Goal: Information Seeking & Learning: Learn about a topic

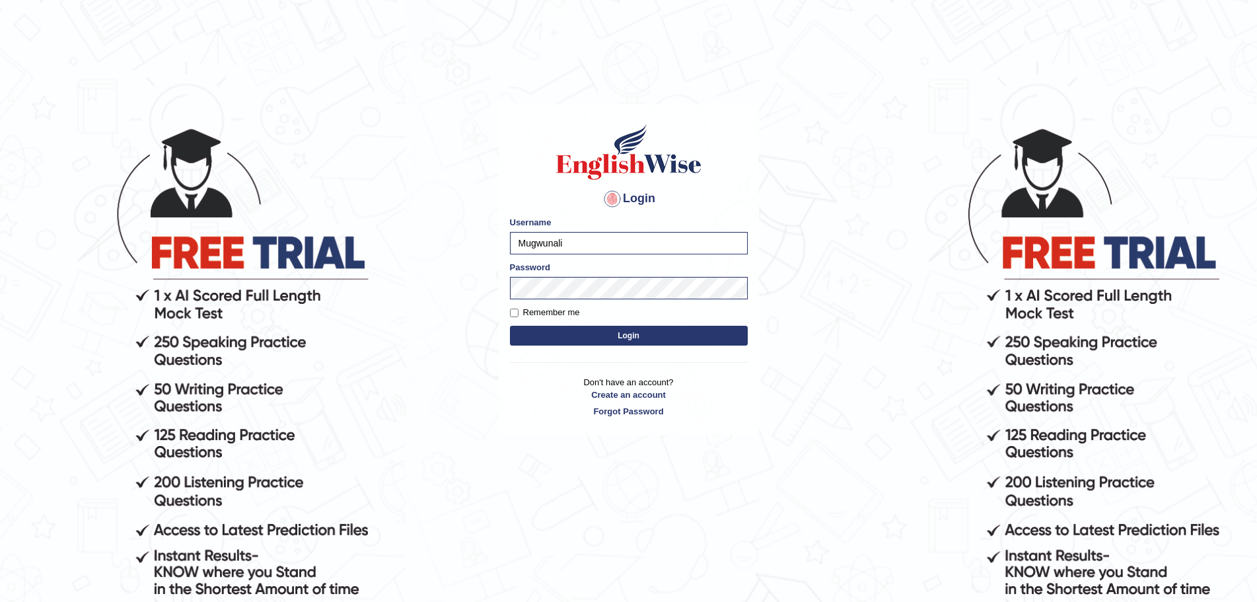
click at [639, 335] on button "Login" at bounding box center [629, 336] width 238 height 20
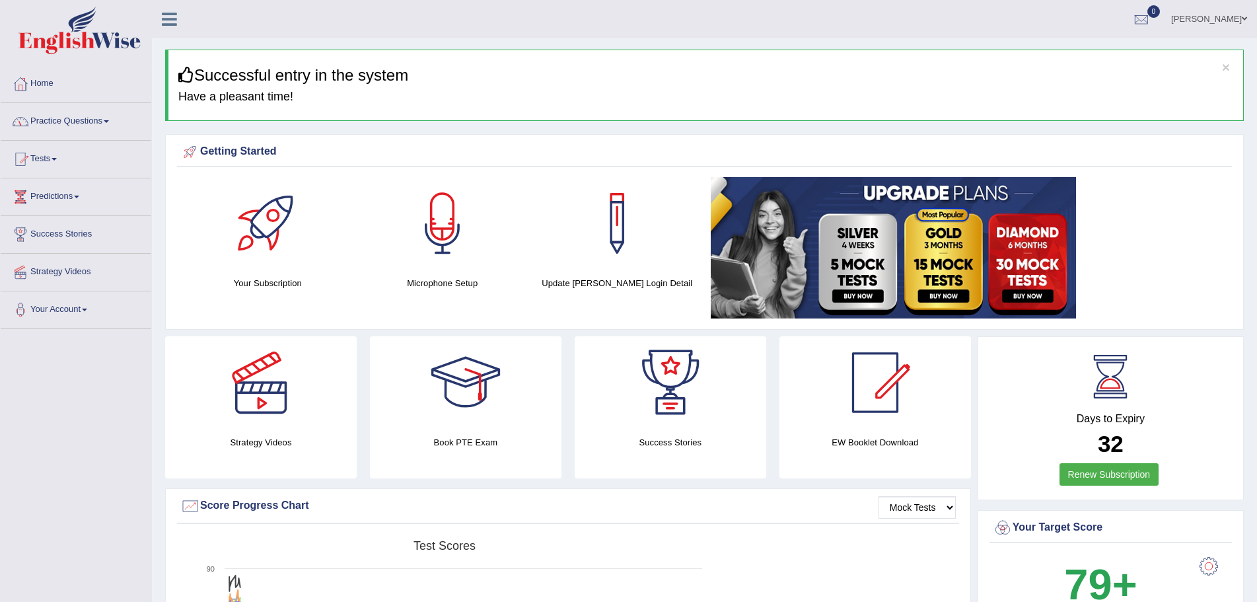
click at [108, 120] on span at bounding box center [106, 121] width 5 height 3
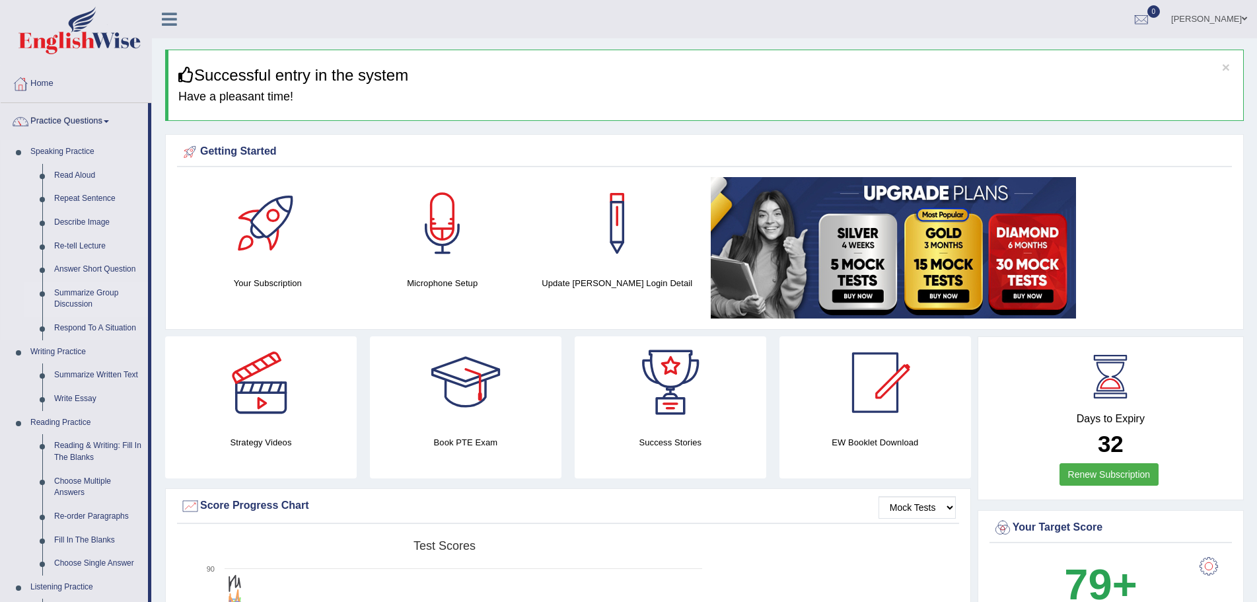
click at [88, 291] on link "Summarize Group Discussion" at bounding box center [98, 298] width 100 height 35
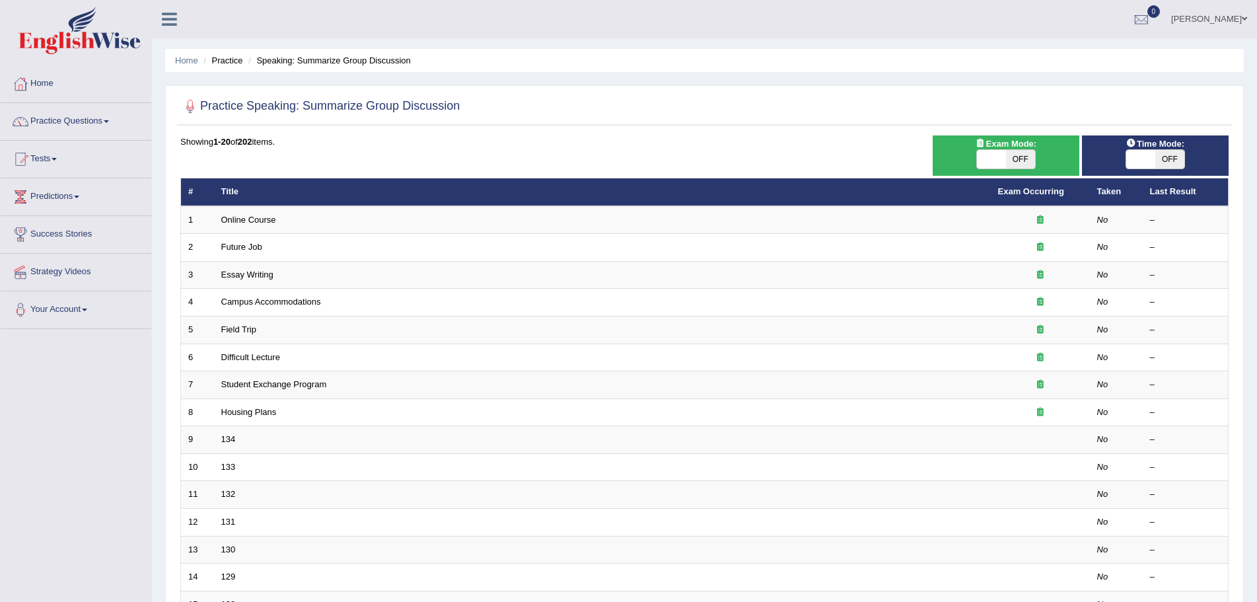
click at [1175, 155] on span "OFF" at bounding box center [1170, 159] width 29 height 19
checkbox input "true"
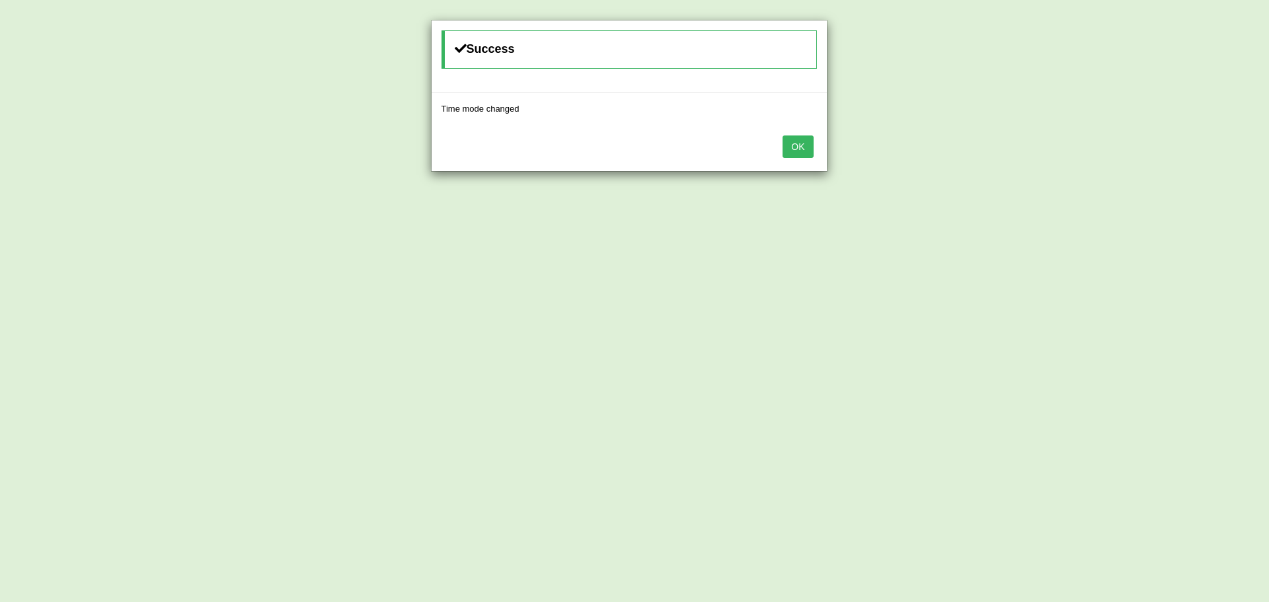
click at [796, 146] on button "OK" at bounding box center [797, 146] width 30 height 22
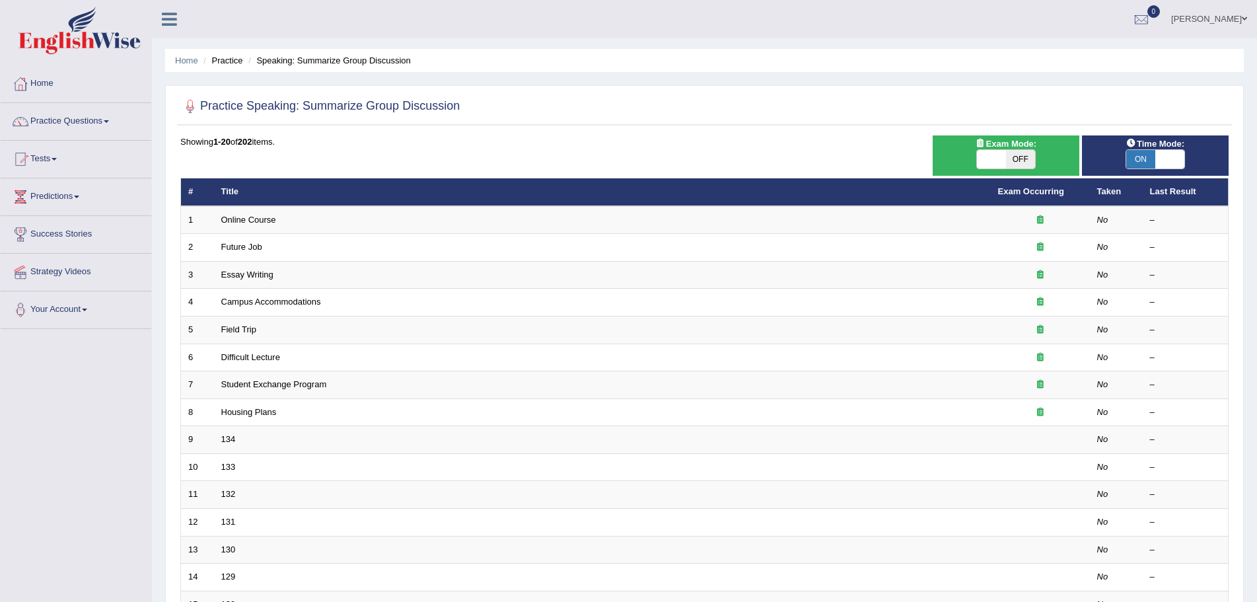
click at [1020, 159] on span "OFF" at bounding box center [1020, 159] width 29 height 19
checkbox input "true"
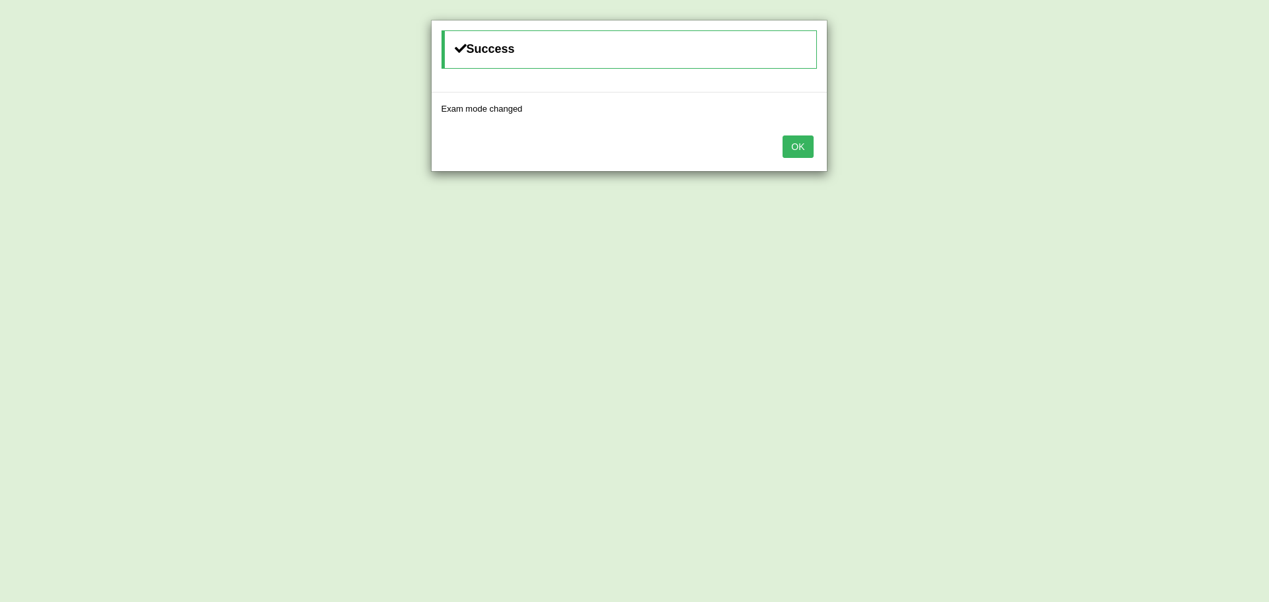
click at [805, 149] on button "OK" at bounding box center [797, 146] width 30 height 22
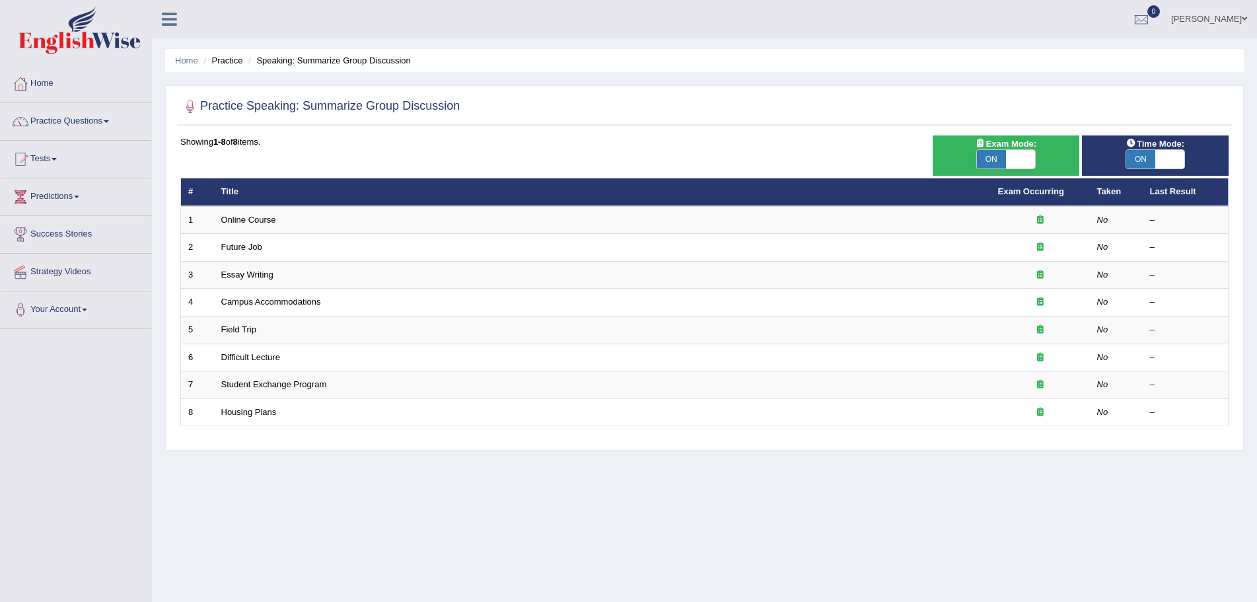
click at [1022, 161] on span at bounding box center [1020, 159] width 29 height 19
checkbox input "false"
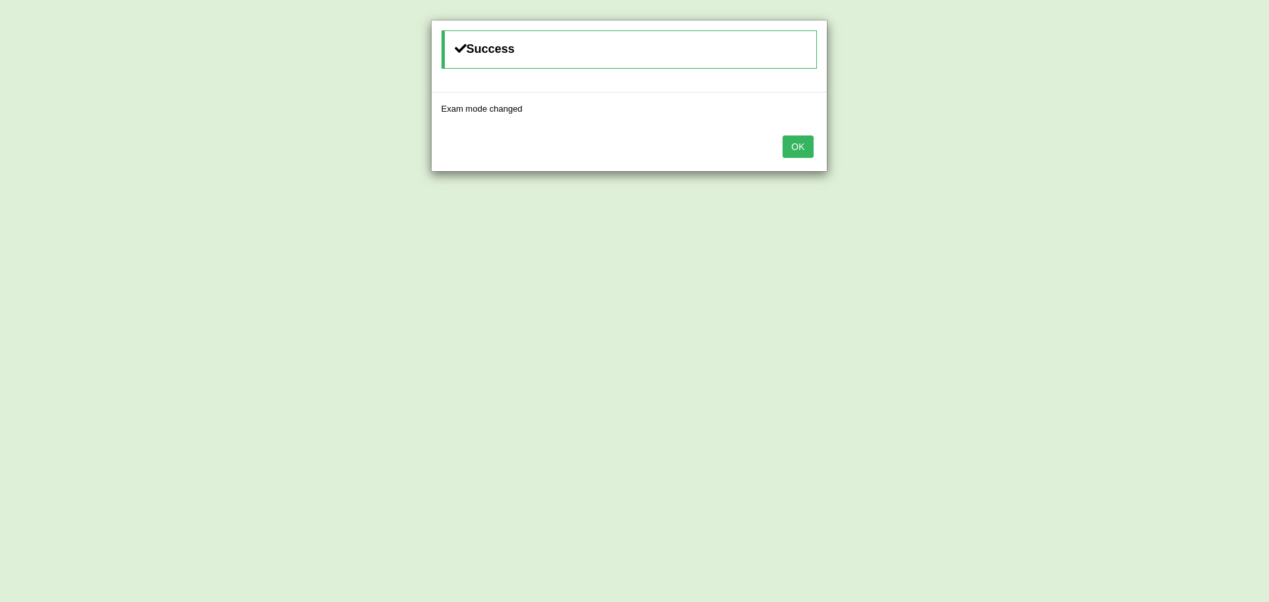
click at [806, 145] on button "OK" at bounding box center [797, 146] width 30 height 22
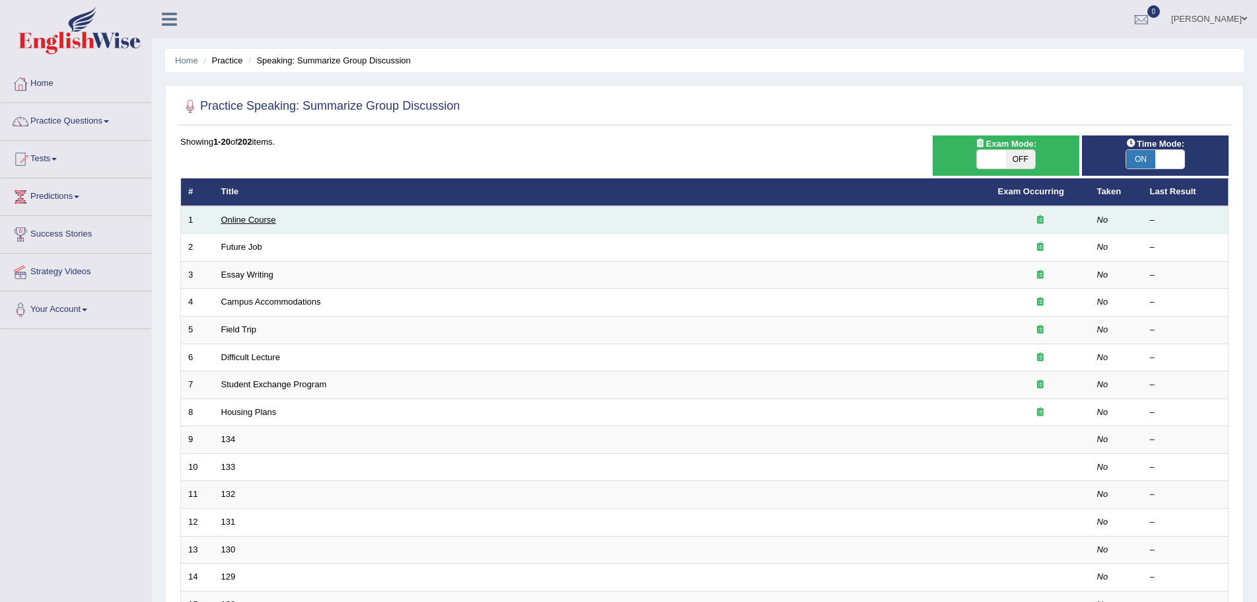
click at [249, 217] on link "Online Course" at bounding box center [248, 220] width 55 height 10
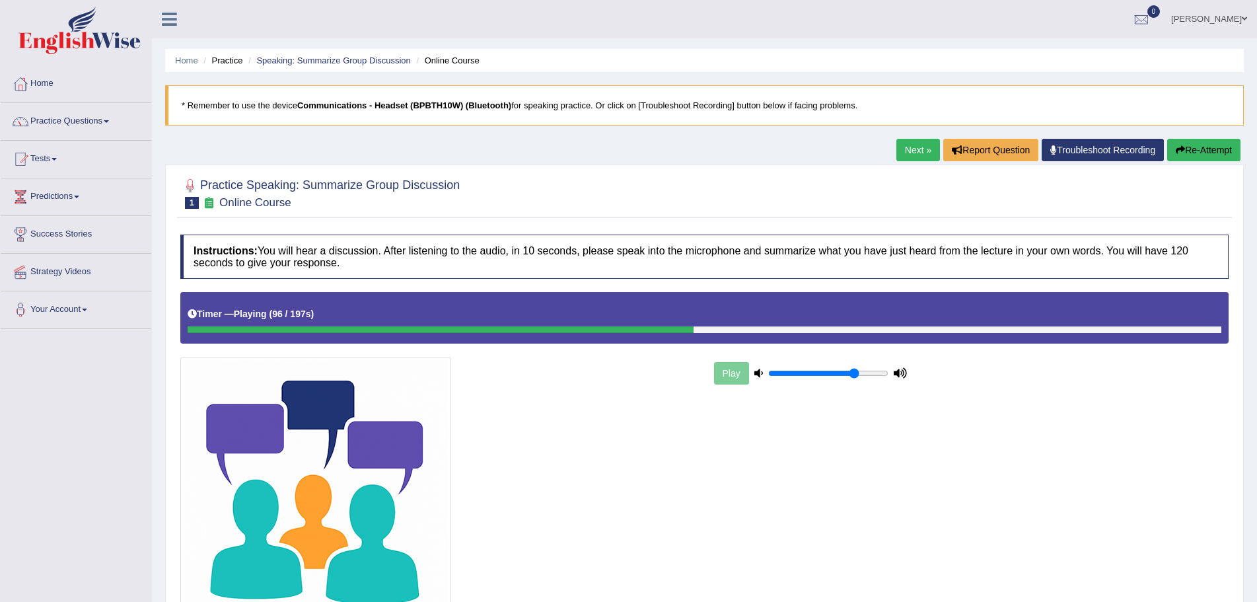
click at [1216, 149] on button "Re-Attempt" at bounding box center [1204, 150] width 73 height 22
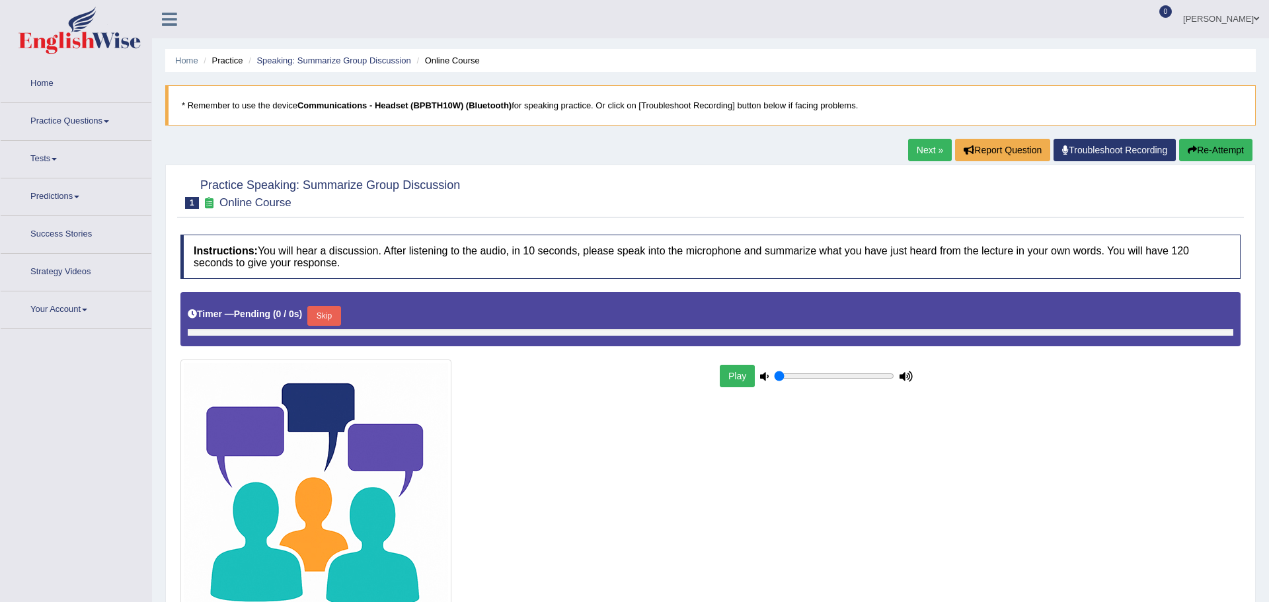
type input "0.75"
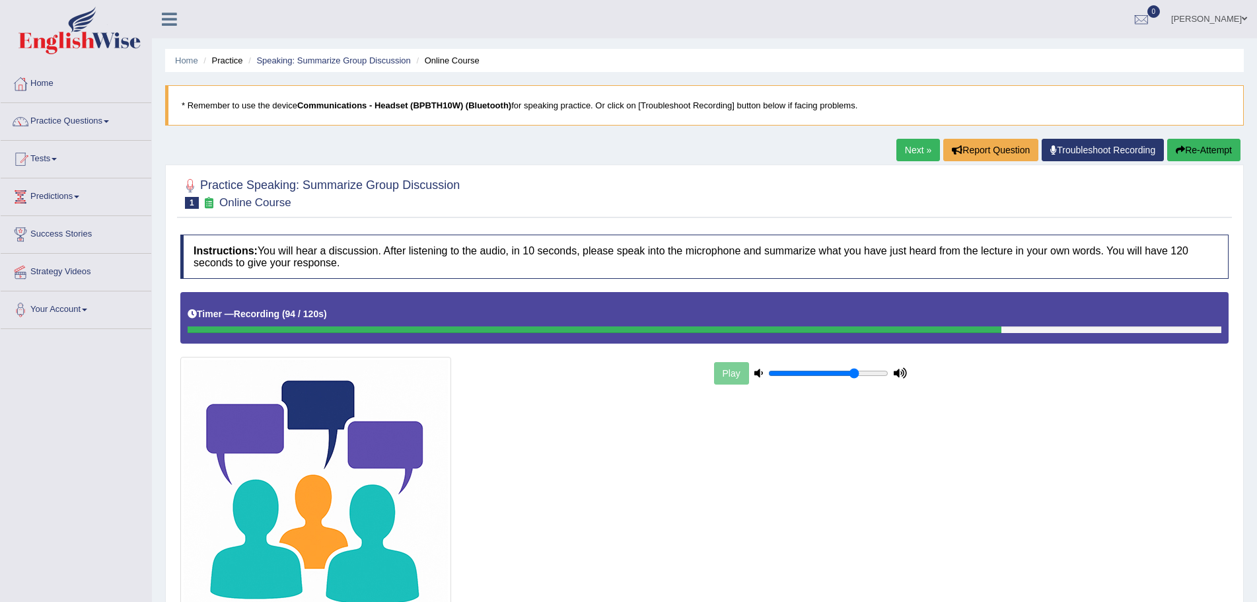
click at [963, 282] on div "Instructions: You will hear a discussion. After listening to the audio, in 10 s…" at bounding box center [704, 453] width 1055 height 451
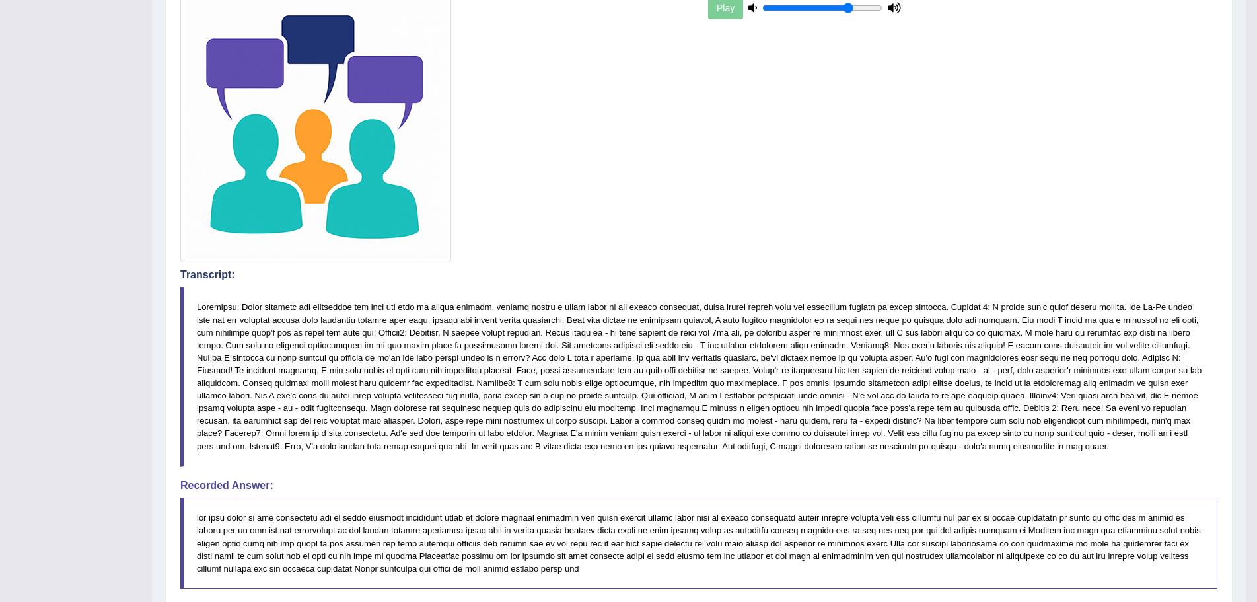
scroll to position [132, 0]
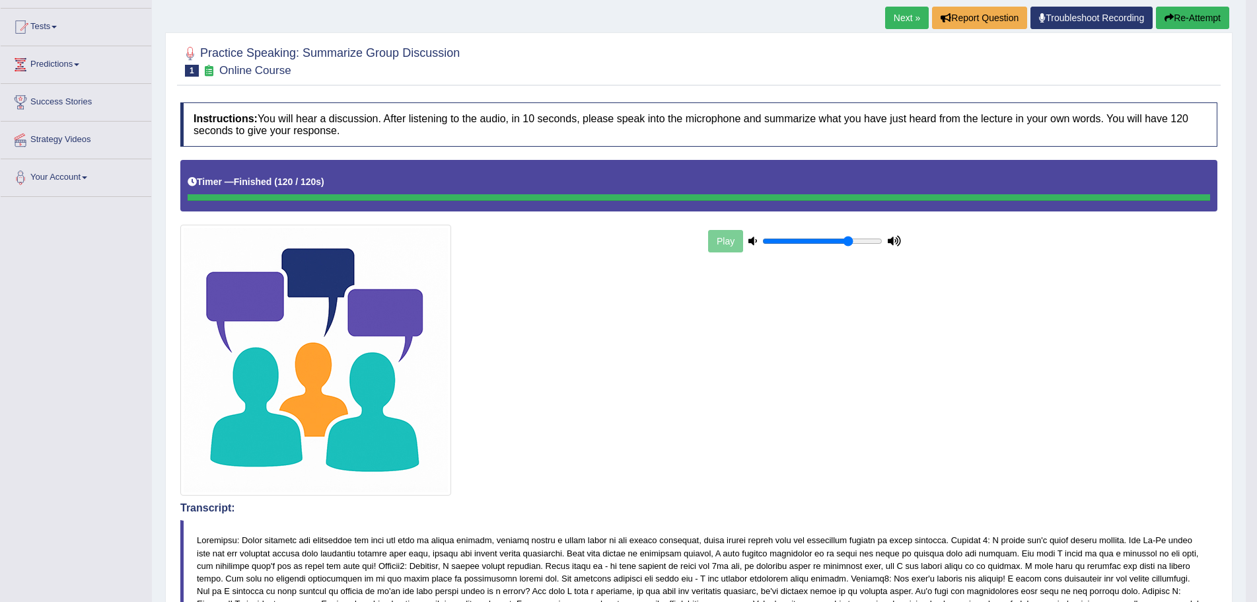
click at [1196, 12] on button "Re-Attempt" at bounding box center [1192, 18] width 73 height 22
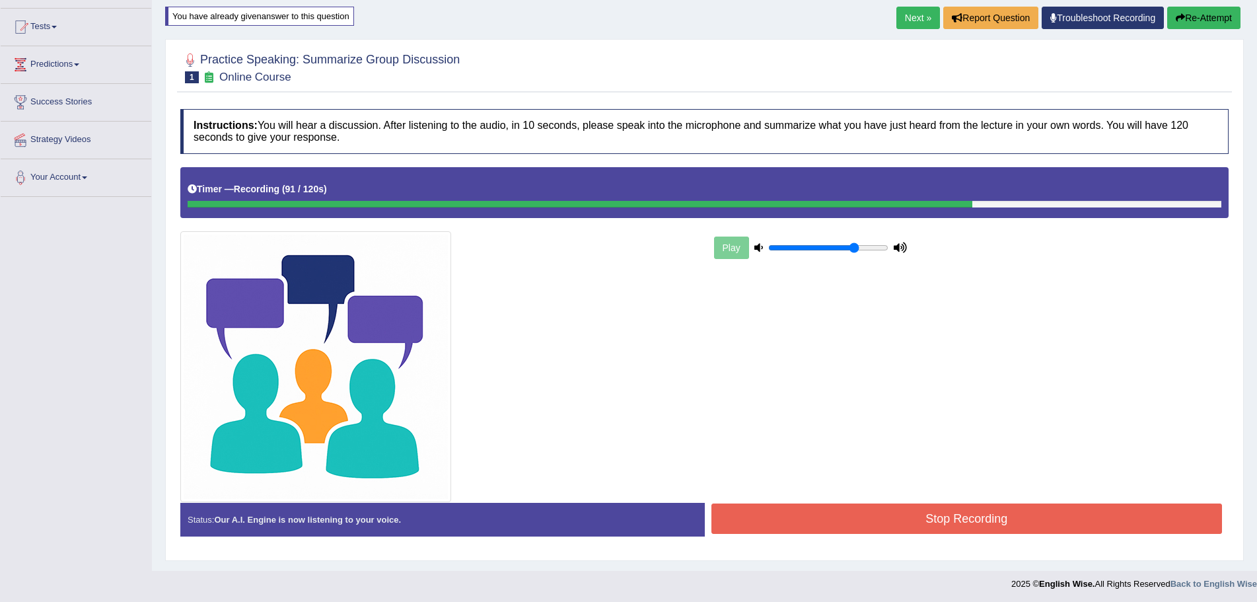
click at [1093, 244] on div "Play" at bounding box center [970, 247] width 531 height 33
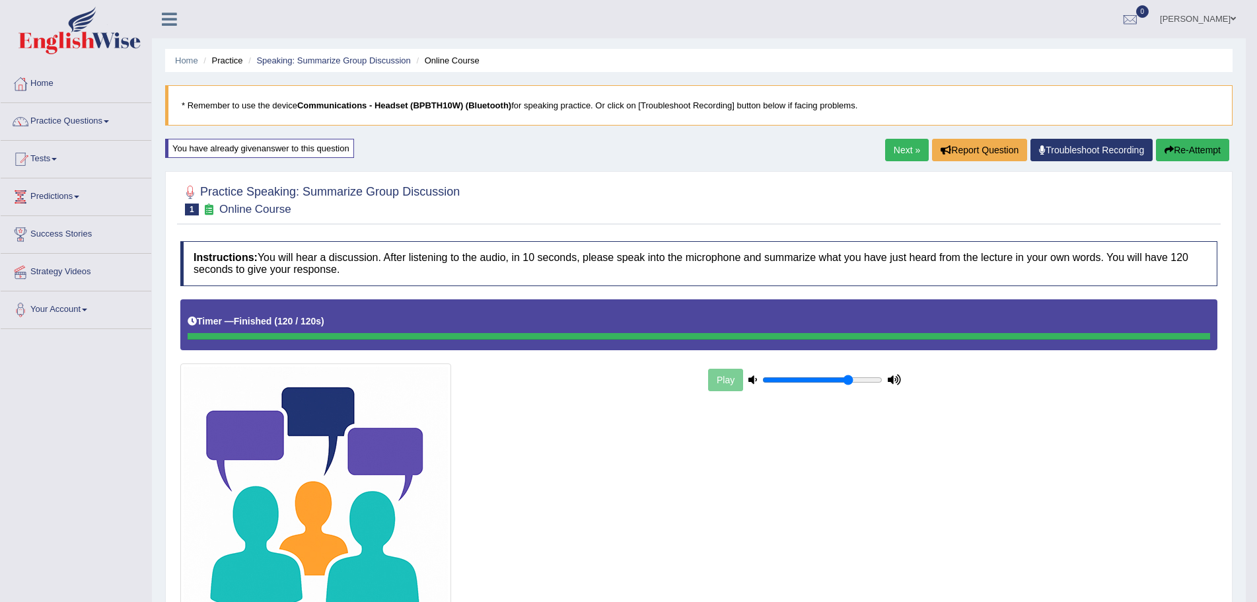
click at [889, 149] on link "Next »" at bounding box center [907, 150] width 44 height 22
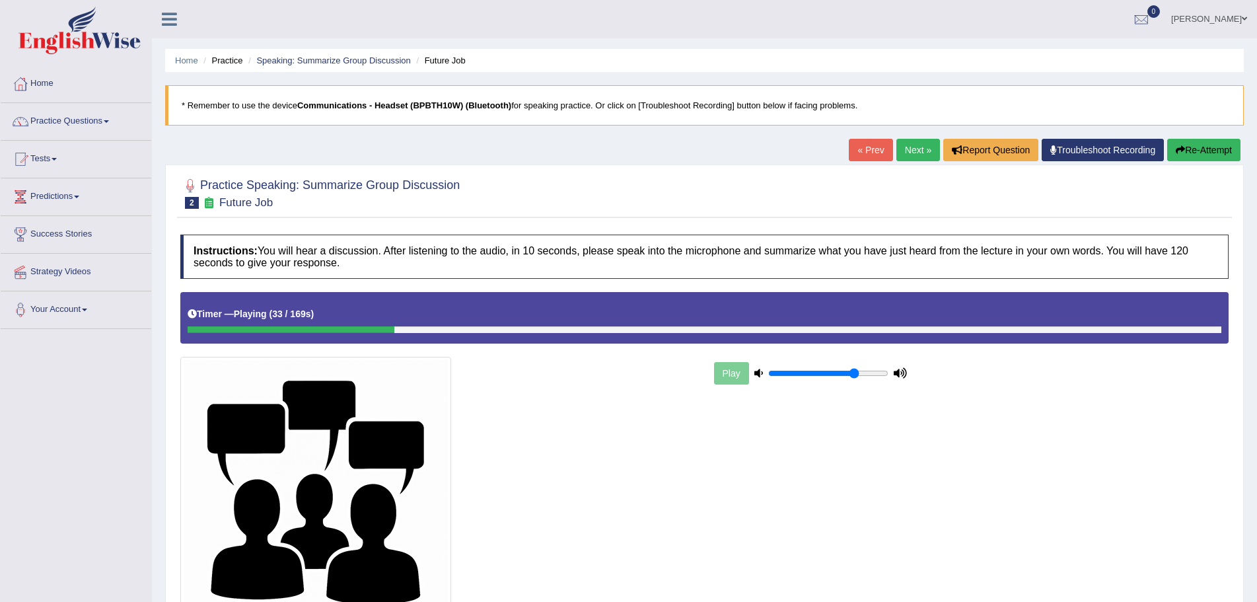
click at [1207, 148] on button "Re-Attempt" at bounding box center [1204, 150] width 73 height 22
click at [1179, 147] on icon "button" at bounding box center [1180, 149] width 9 height 9
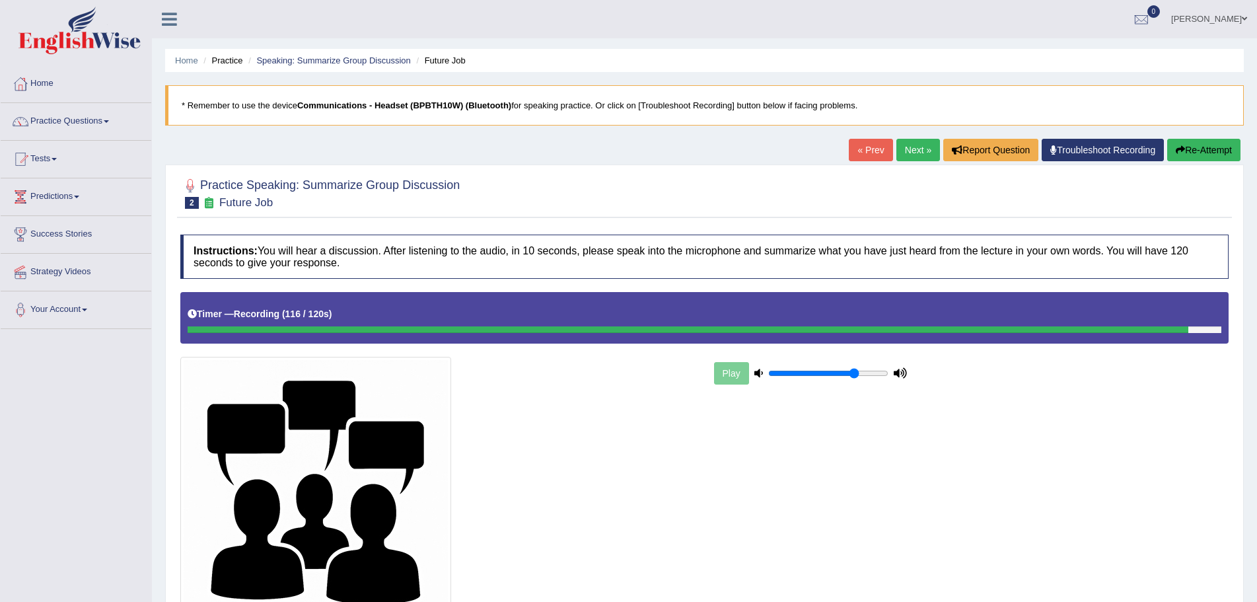
click at [668, 472] on div at bounding box center [439, 492] width 531 height 271
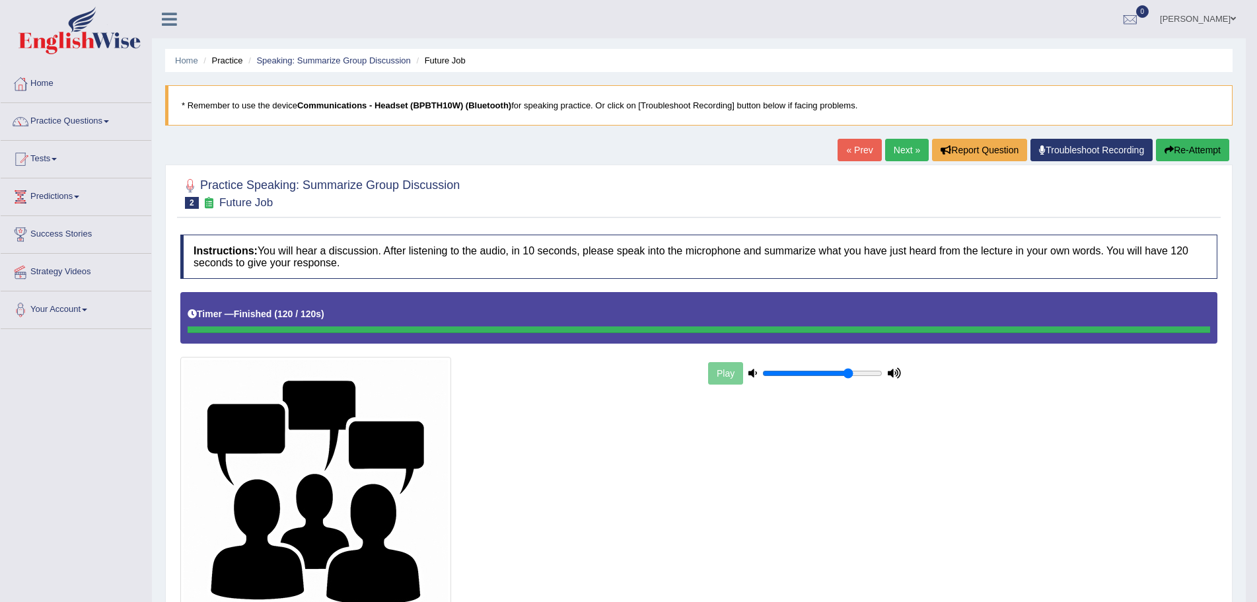
click at [896, 149] on link "Next »" at bounding box center [907, 150] width 44 height 22
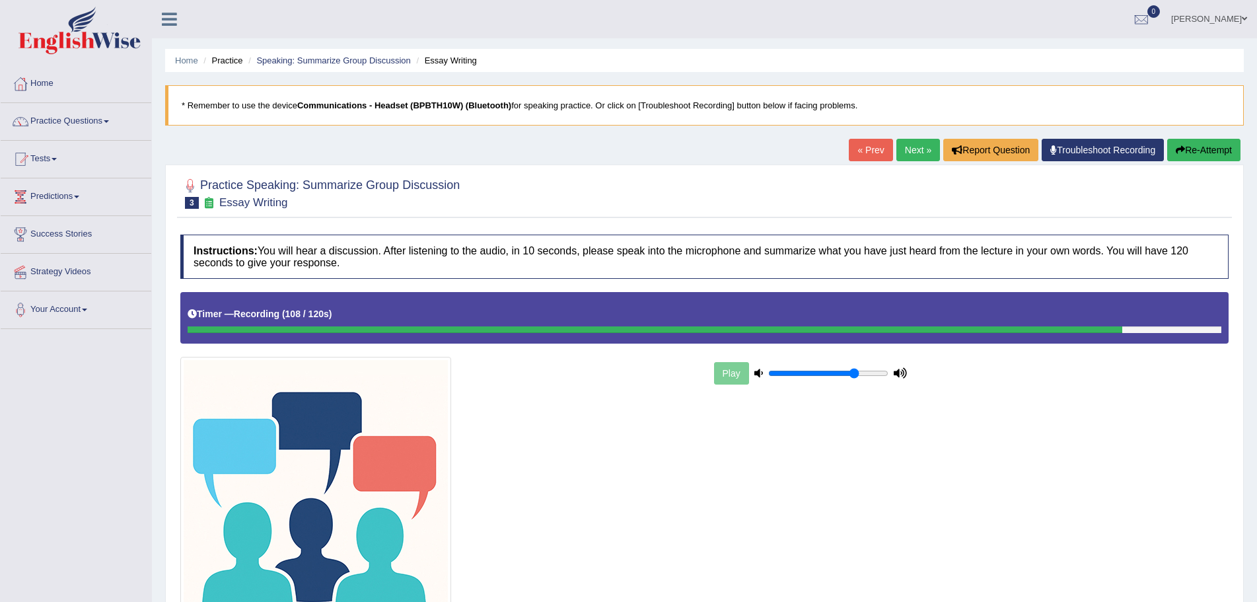
click at [837, 109] on blockquote "* Remember to use the device Communications - Headset (BPBTH10W) (Bluetooth) fo…" at bounding box center [704, 105] width 1079 height 40
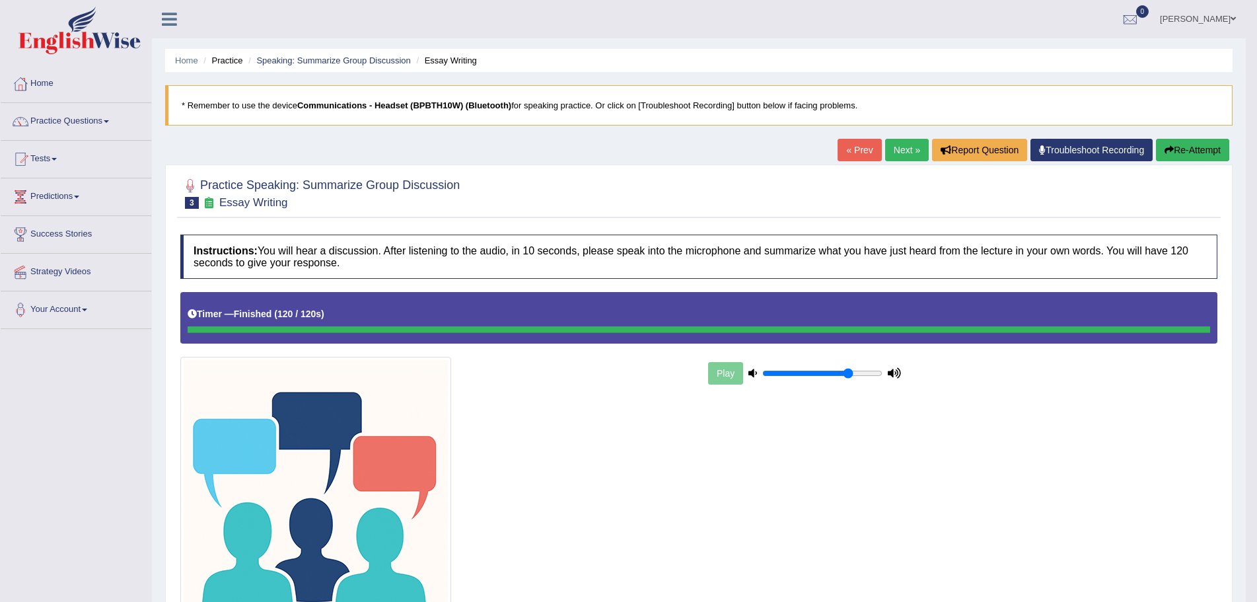
click at [899, 149] on link "Next »" at bounding box center [907, 150] width 44 height 22
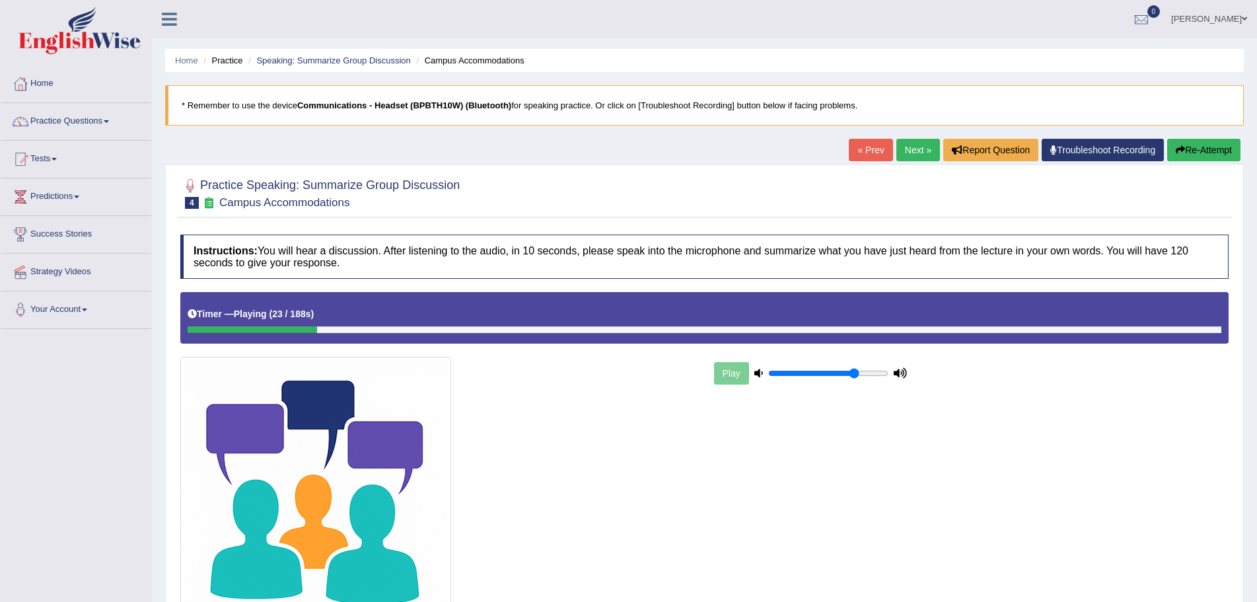
click at [1201, 150] on button "Re-Attempt" at bounding box center [1204, 150] width 73 height 22
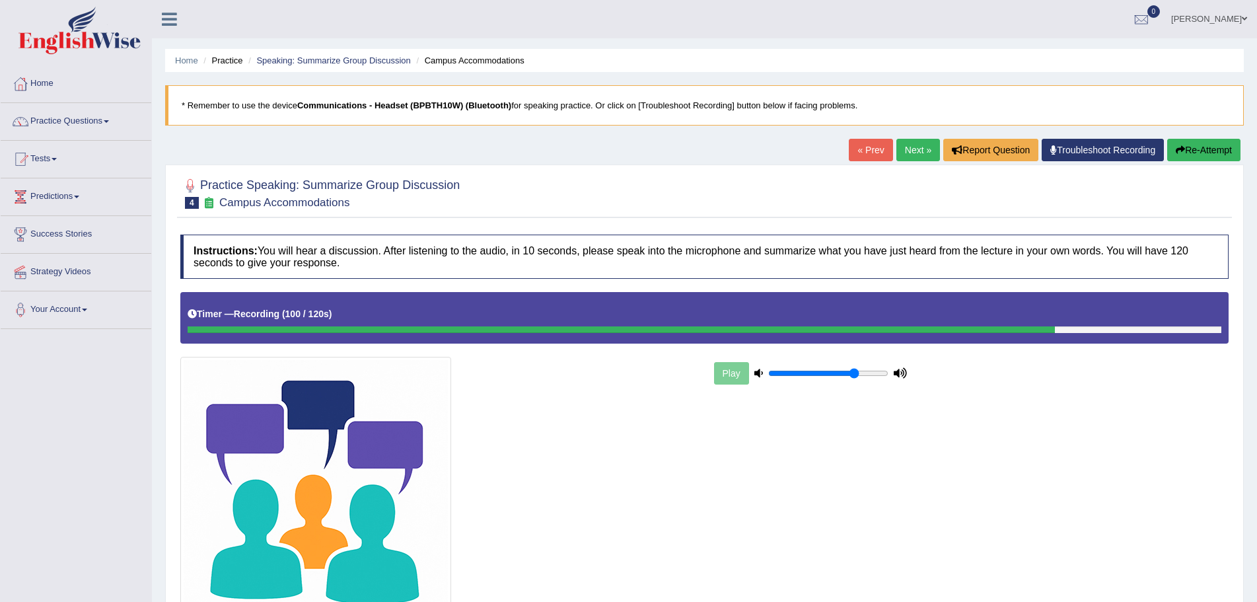
click at [1143, 137] on div "Home Practice Speaking: Summarize Group Discussion Campus Accommodations * Reme…" at bounding box center [704, 348] width 1105 height 696
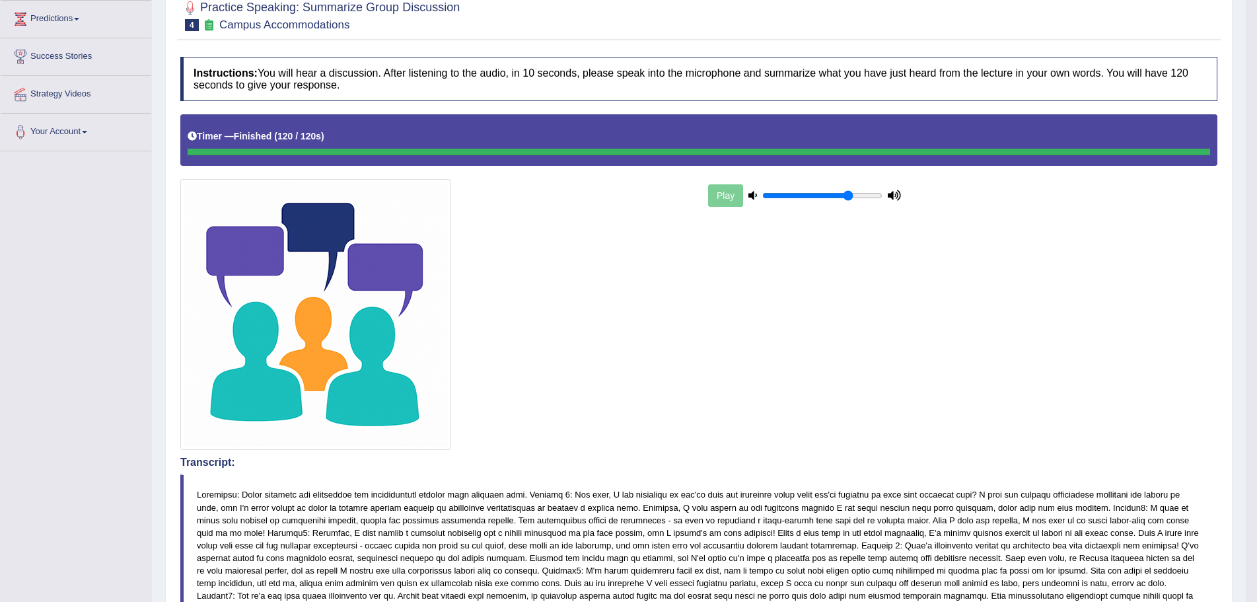
scroll to position [66, 0]
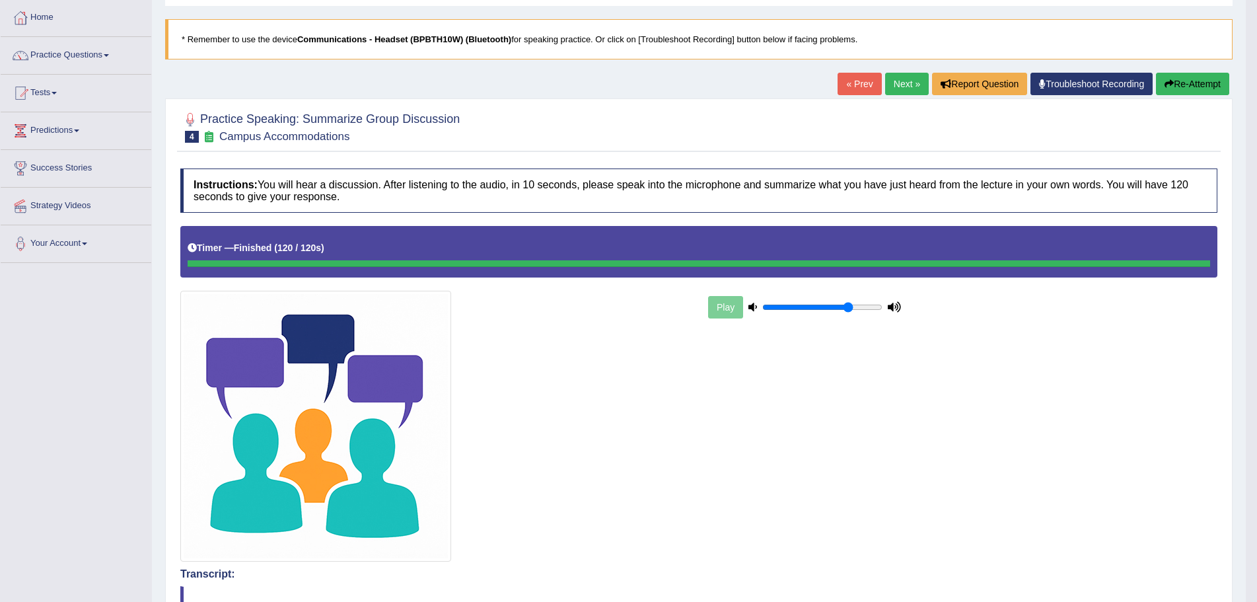
click at [895, 82] on link "Next »" at bounding box center [907, 84] width 44 height 22
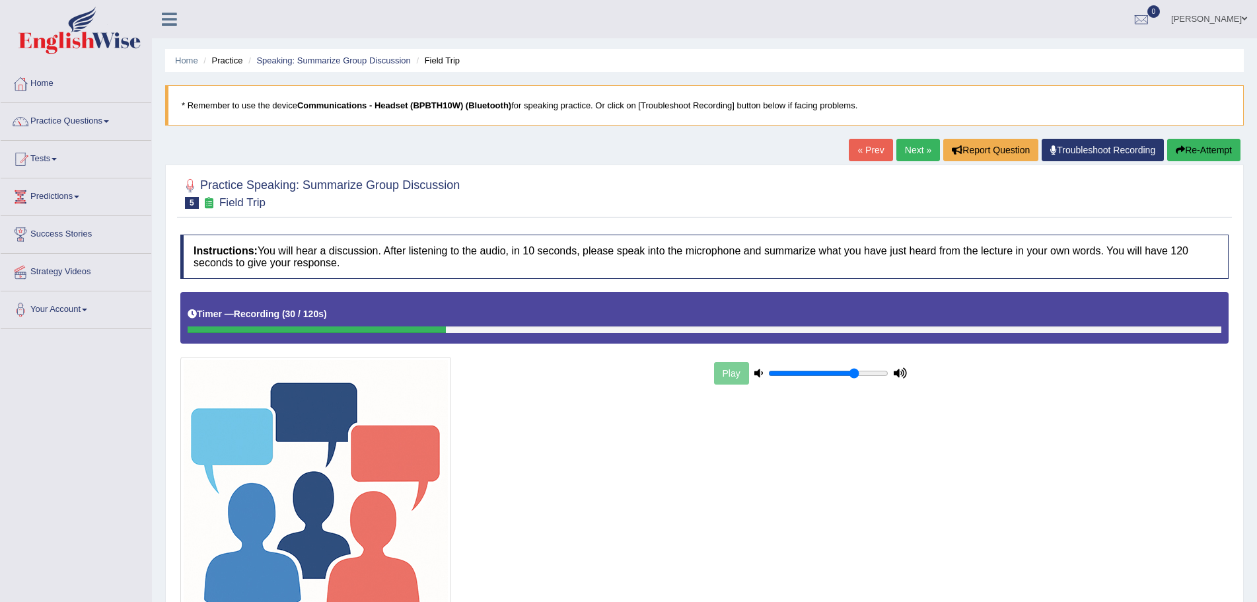
click at [1194, 146] on button "Re-Attempt" at bounding box center [1204, 150] width 73 height 22
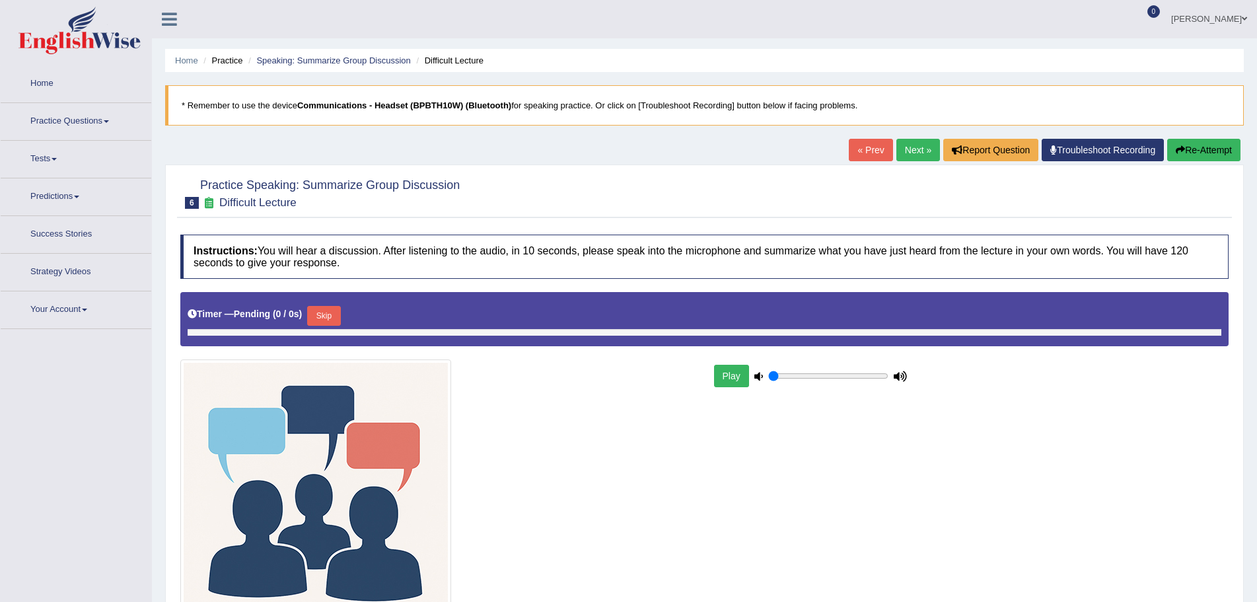
type input "0.75"
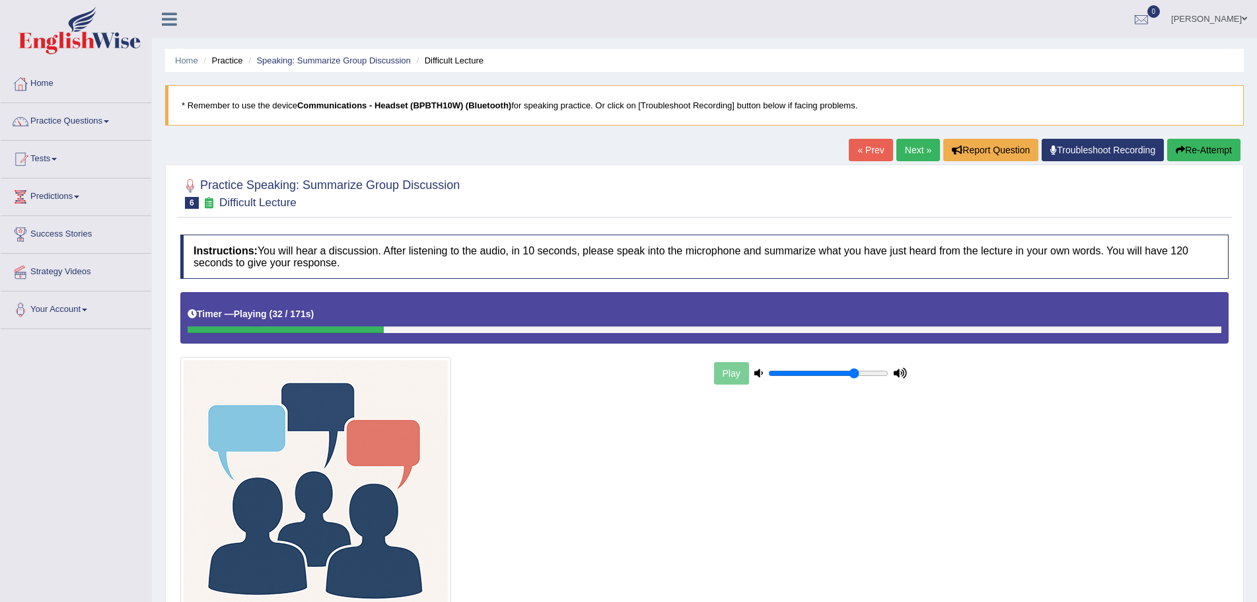
click at [1213, 149] on button "Re-Attempt" at bounding box center [1204, 150] width 73 height 22
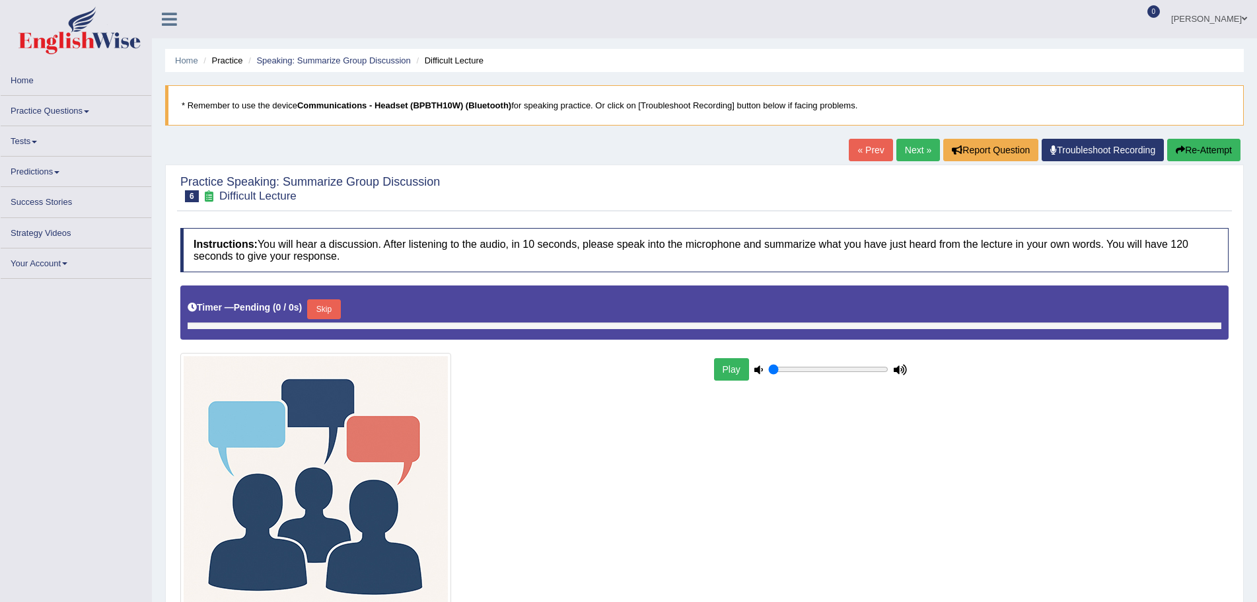
type input "0.75"
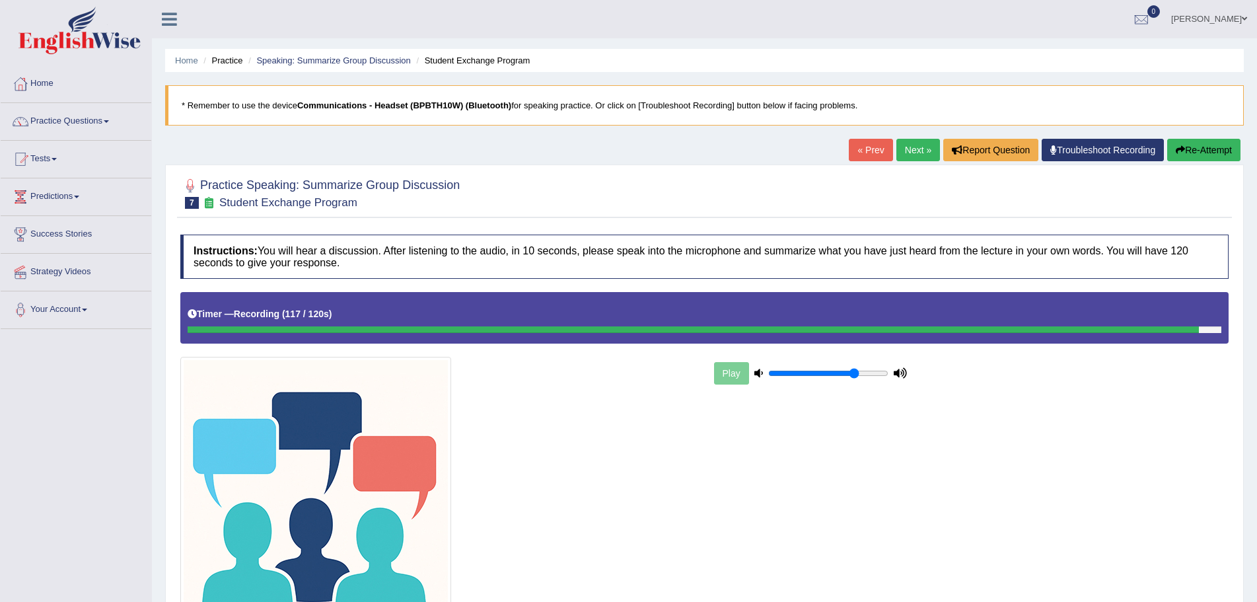
click at [1000, 215] on div "Practice Speaking: Summarize Group Discussion 7 Student Exchange Program" at bounding box center [704, 195] width 1055 height 46
click at [1012, 151] on button "Report Question" at bounding box center [991, 150] width 95 height 22
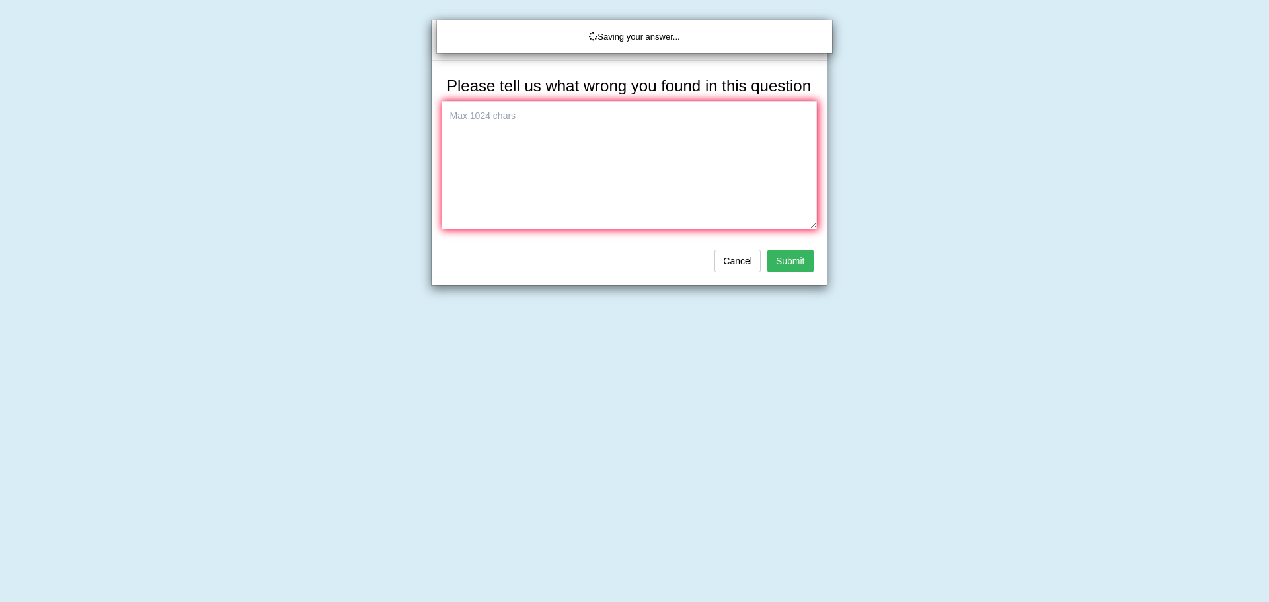
click at [933, 280] on div "Saving your answer..." at bounding box center [634, 301] width 1269 height 602
click at [734, 262] on div "Saving your answer..." at bounding box center [634, 301] width 1269 height 602
click at [739, 260] on div "Saving your answer..." at bounding box center [634, 301] width 1269 height 602
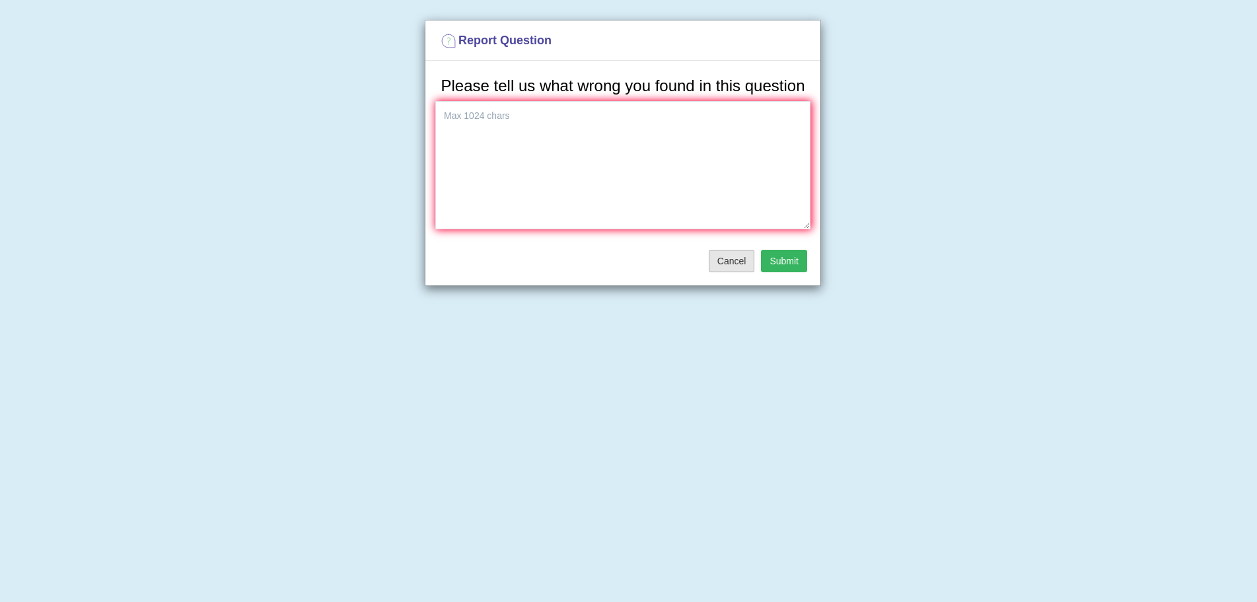
click at [719, 261] on button "Cancel" at bounding box center [732, 261] width 46 height 22
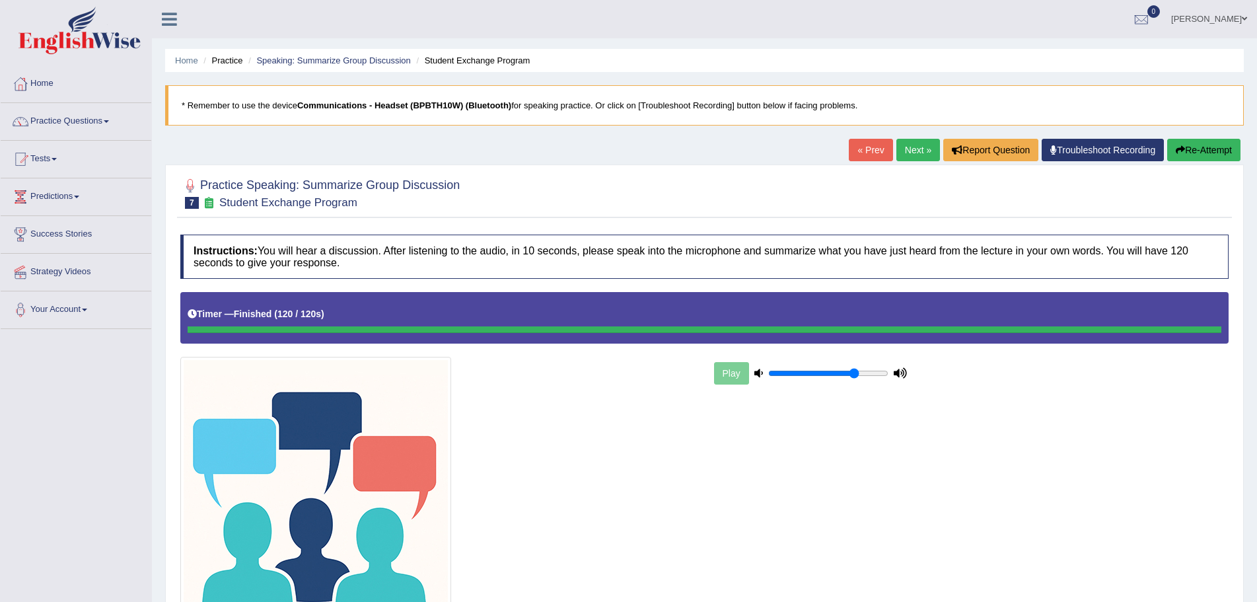
click at [1211, 147] on button "Re-Attempt" at bounding box center [1204, 150] width 73 height 22
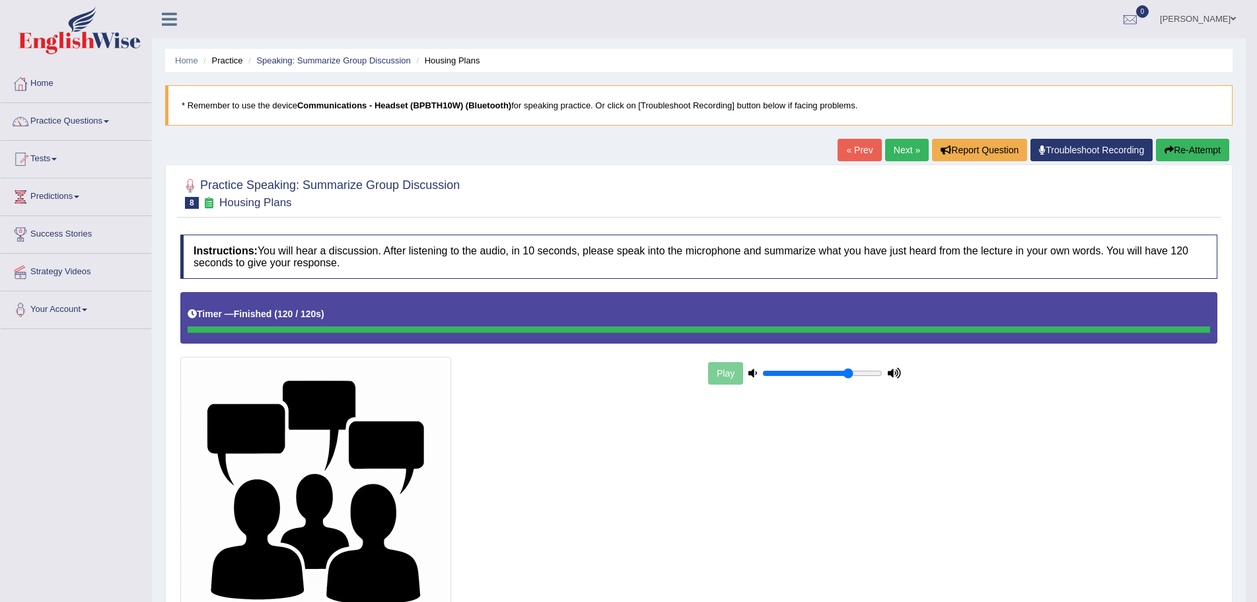
click at [0, 0] on div "Saving your answer..." at bounding box center [0, 0] width 0 height 0
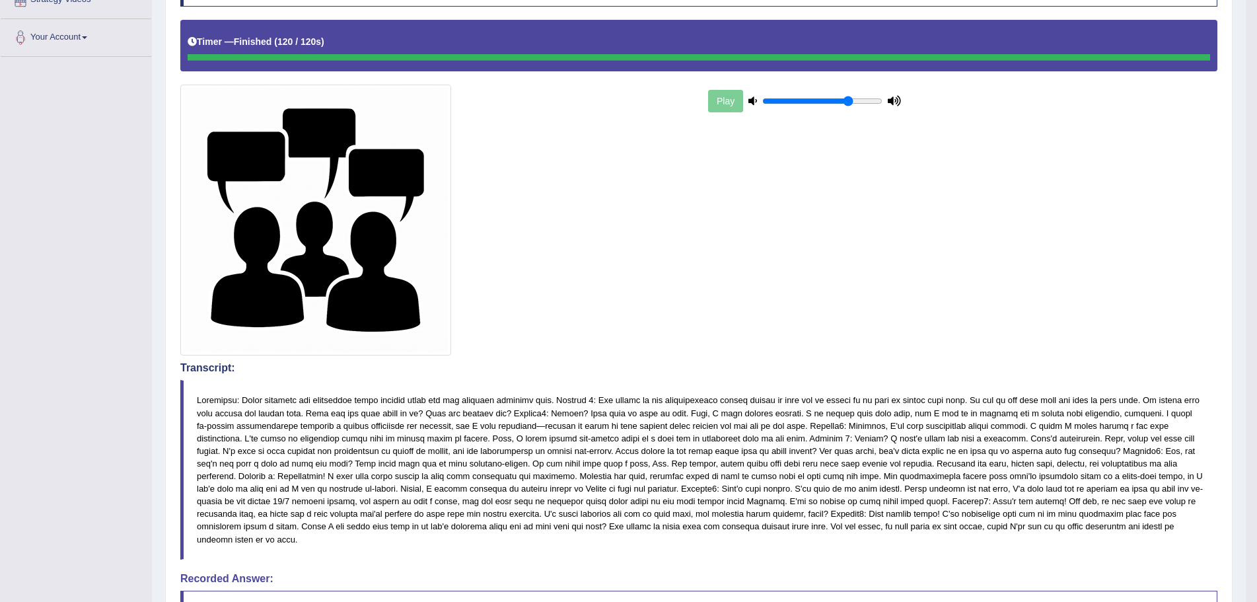
scroll to position [66, 0]
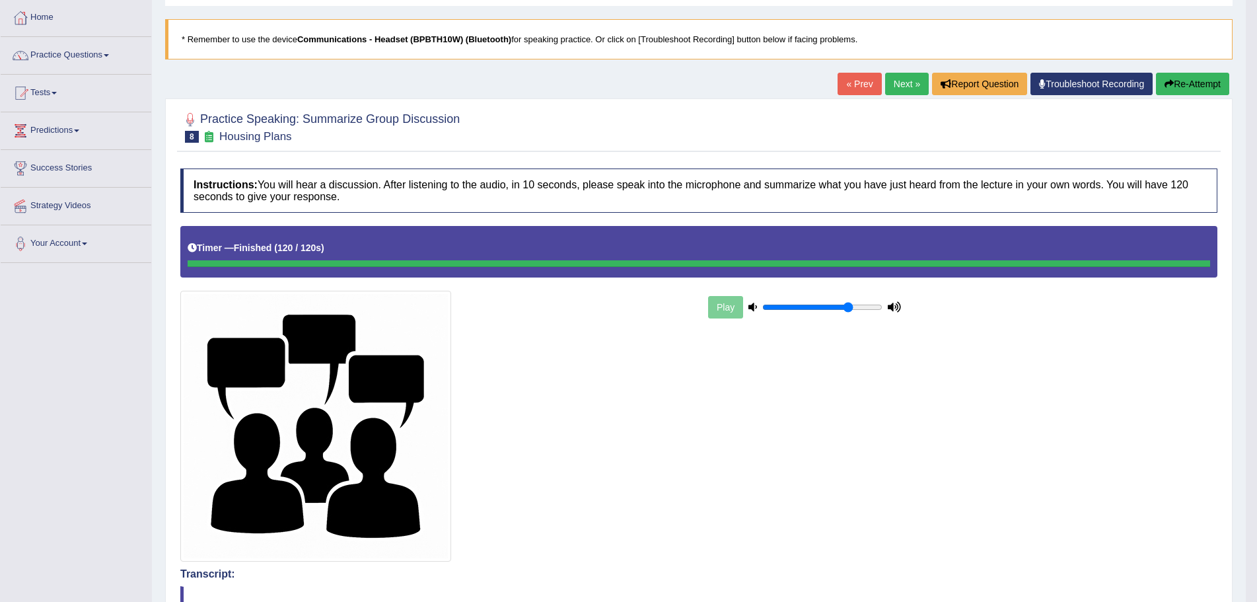
click at [895, 79] on link "Next »" at bounding box center [907, 84] width 44 height 22
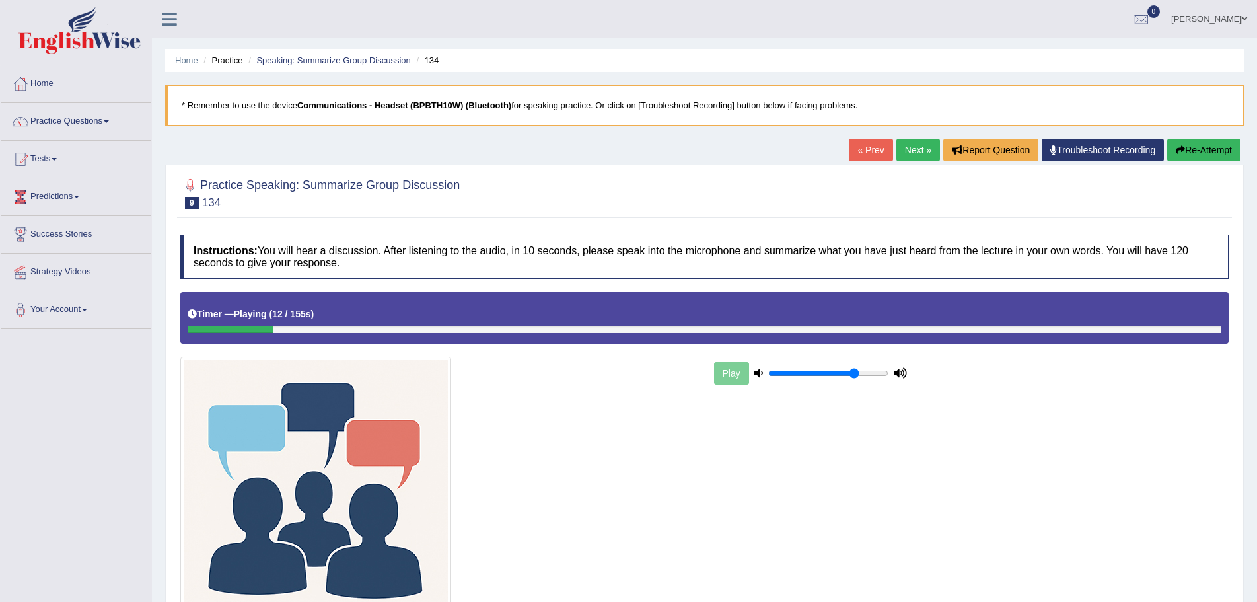
click at [1190, 149] on button "Re-Attempt" at bounding box center [1204, 150] width 73 height 22
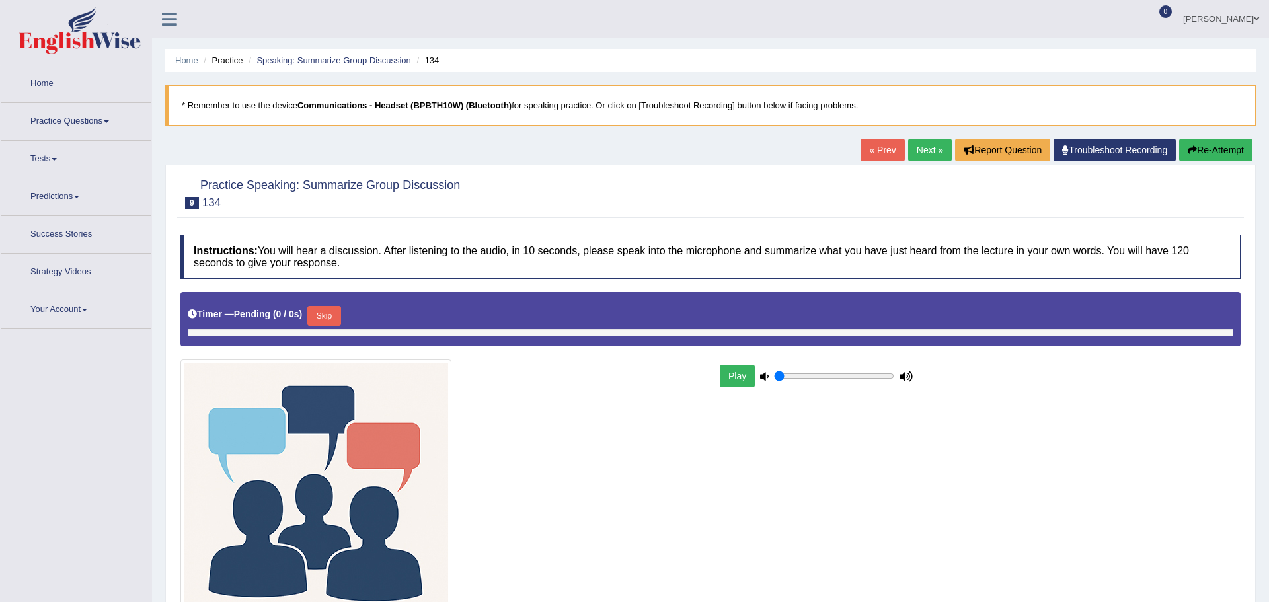
type input "0.75"
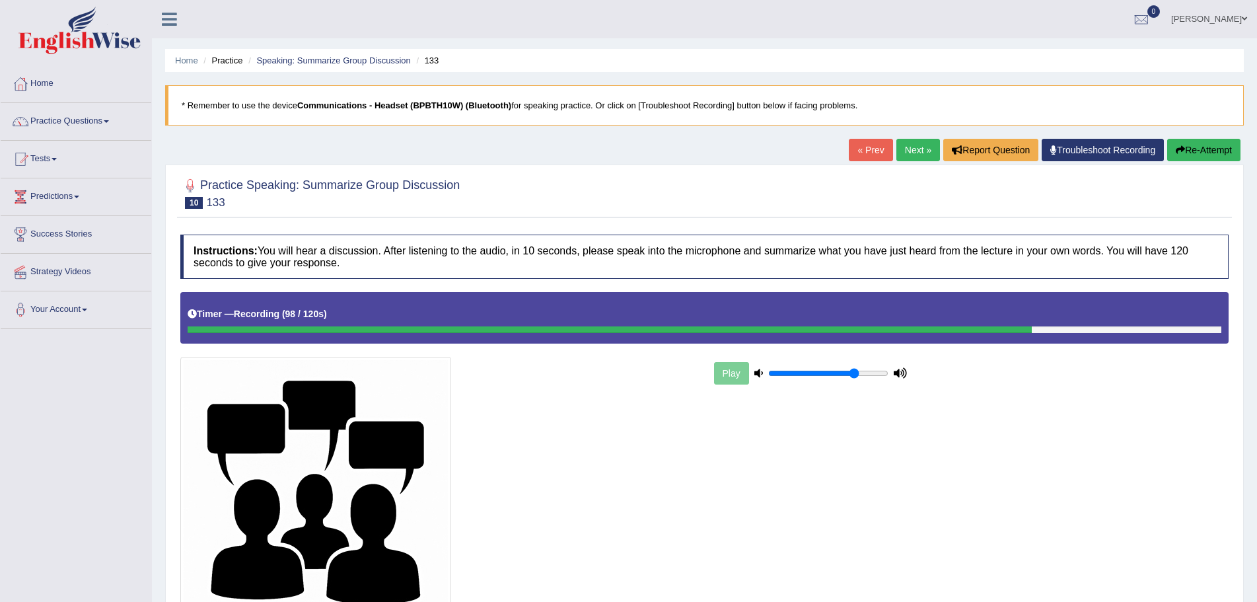
click at [967, 281] on div "Instructions: You will hear a discussion. After listening to the audio, in 10 s…" at bounding box center [704, 453] width 1055 height 451
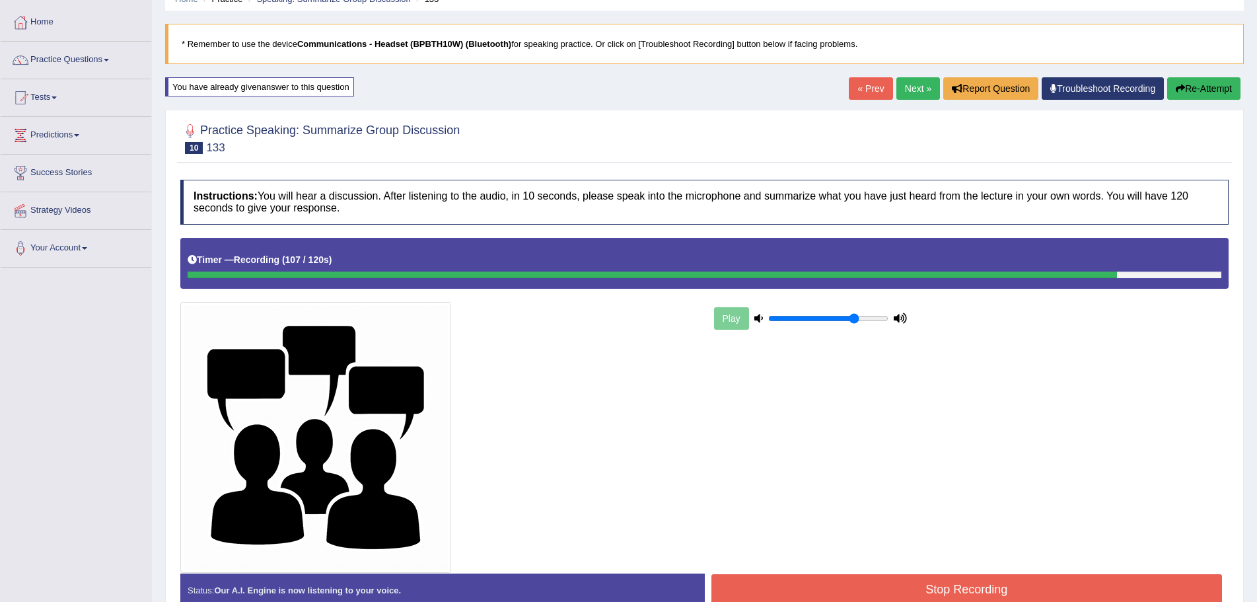
click at [781, 217] on h4 "Instructions: You will hear a discussion. After listening to the audio, in 10 s…" at bounding box center [704, 202] width 1049 height 44
click at [766, 211] on h4 "Instructions: You will hear a discussion. After listening to the audio, in 10 s…" at bounding box center [704, 202] width 1049 height 44
click at [1203, 91] on button "Re-Attempt" at bounding box center [1204, 88] width 73 height 22
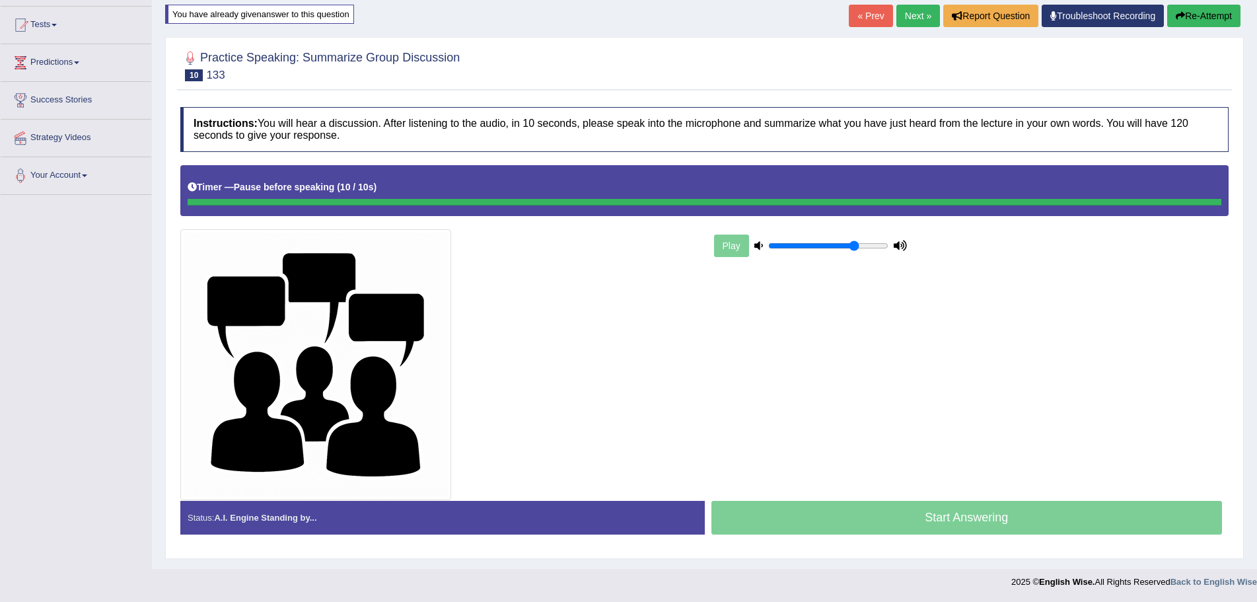
scroll to position [134, 0]
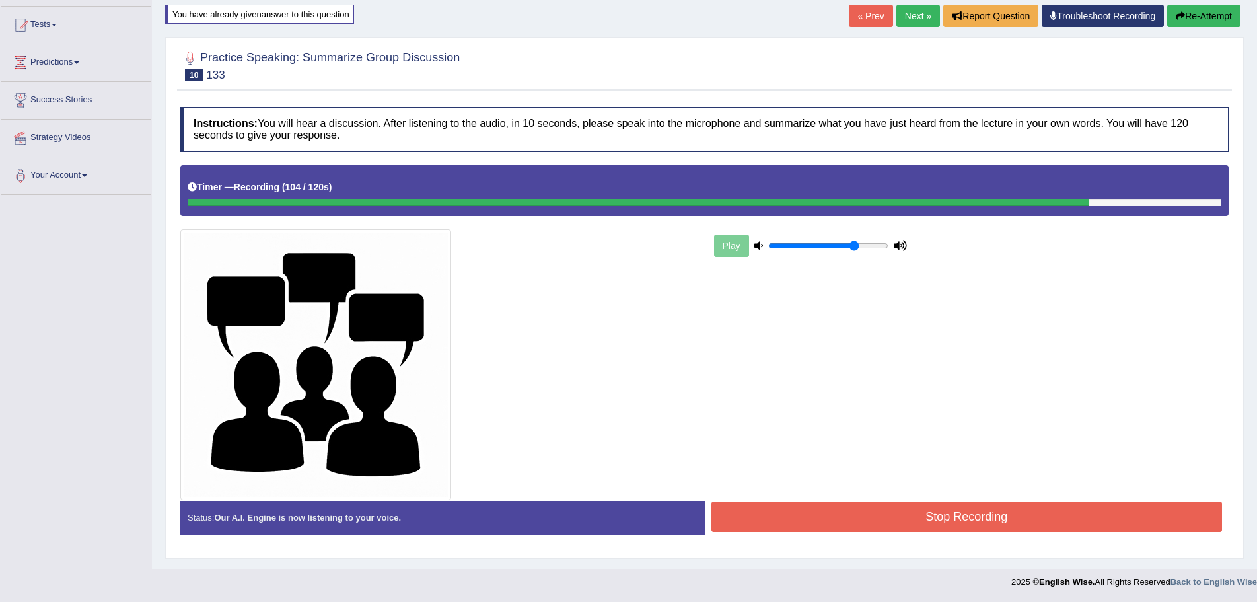
click at [1051, 247] on div "Play" at bounding box center [970, 245] width 531 height 33
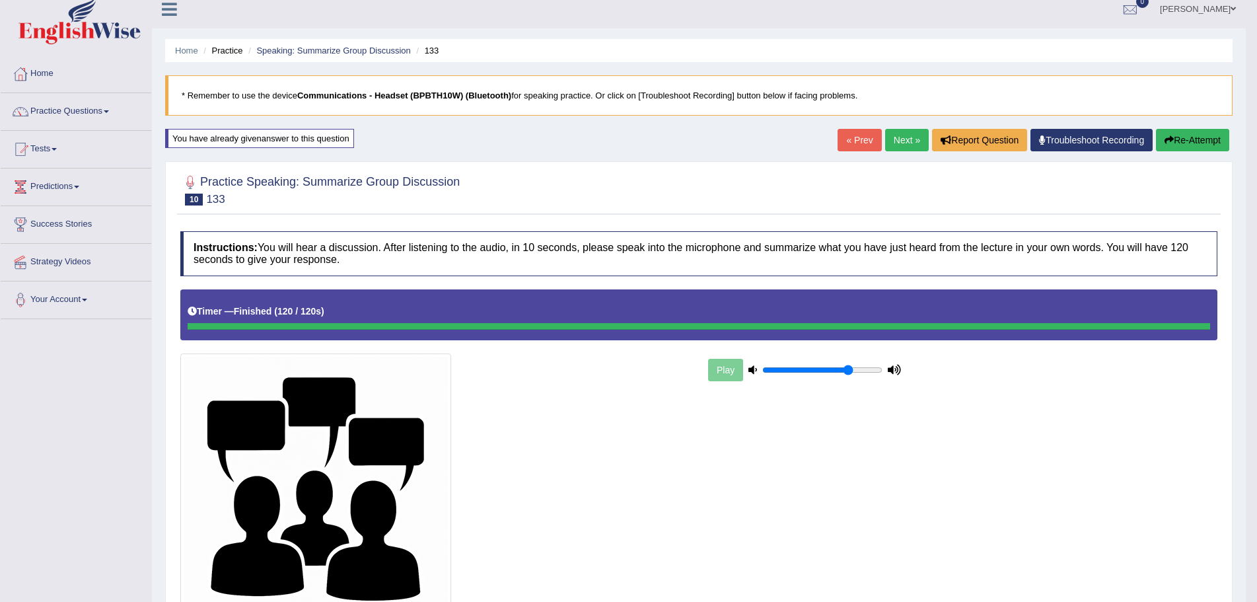
scroll to position [0, 0]
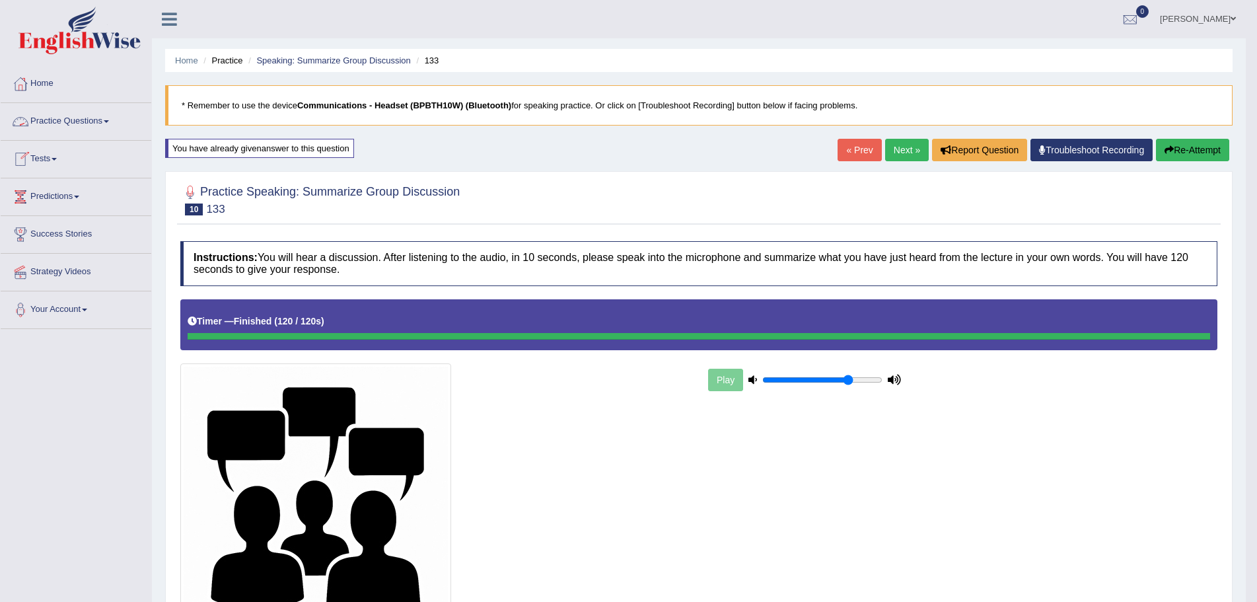
click at [109, 122] on span at bounding box center [106, 121] width 5 height 3
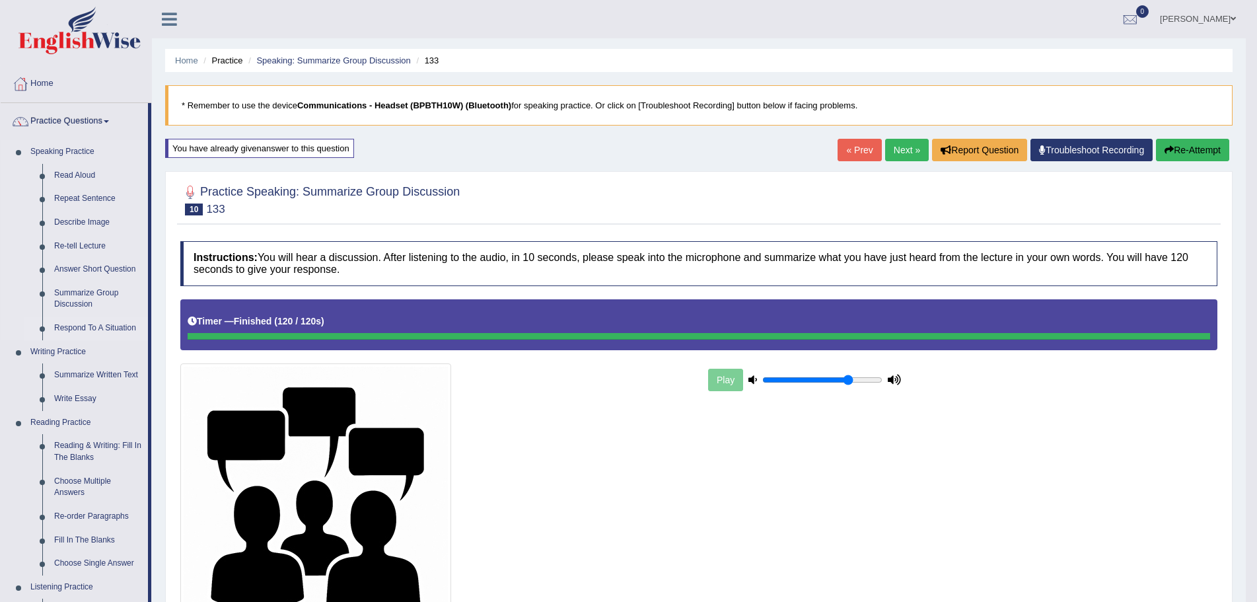
click at [98, 326] on link "Respond To A Situation" at bounding box center [98, 329] width 100 height 24
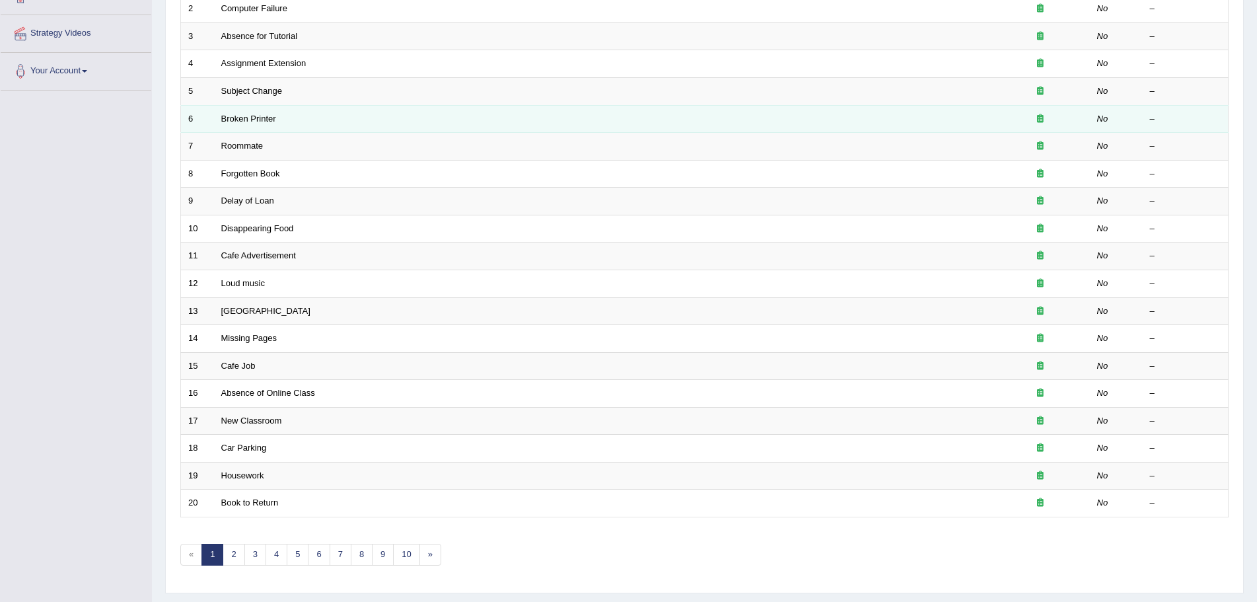
scroll to position [273, 0]
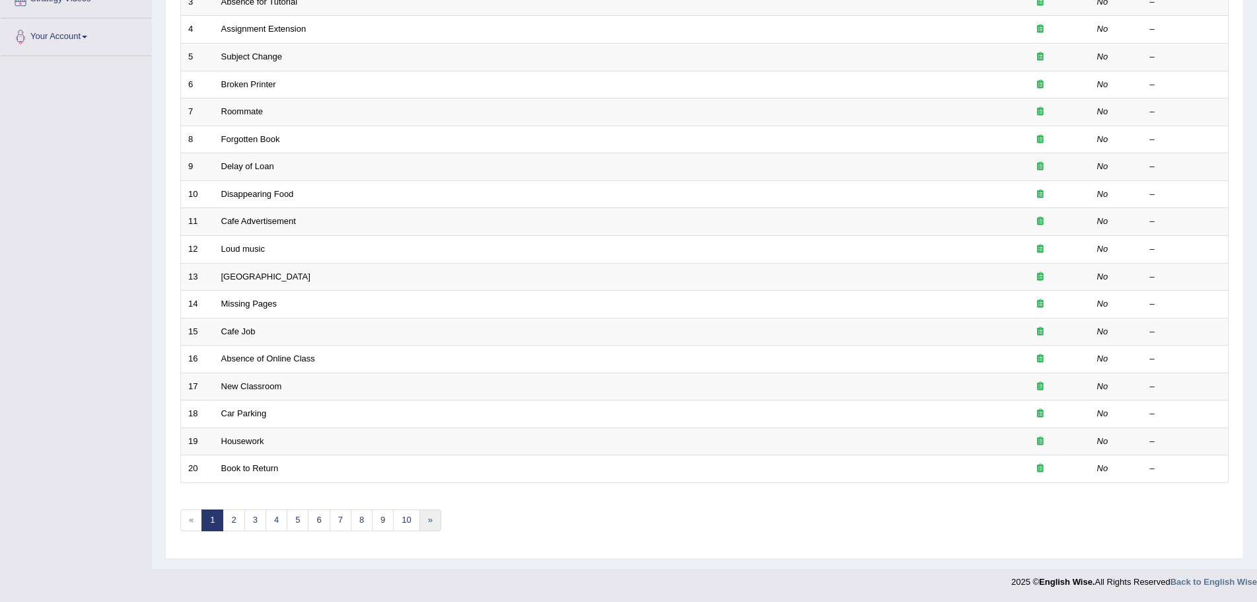
click at [428, 518] on link "»" at bounding box center [431, 520] width 22 height 22
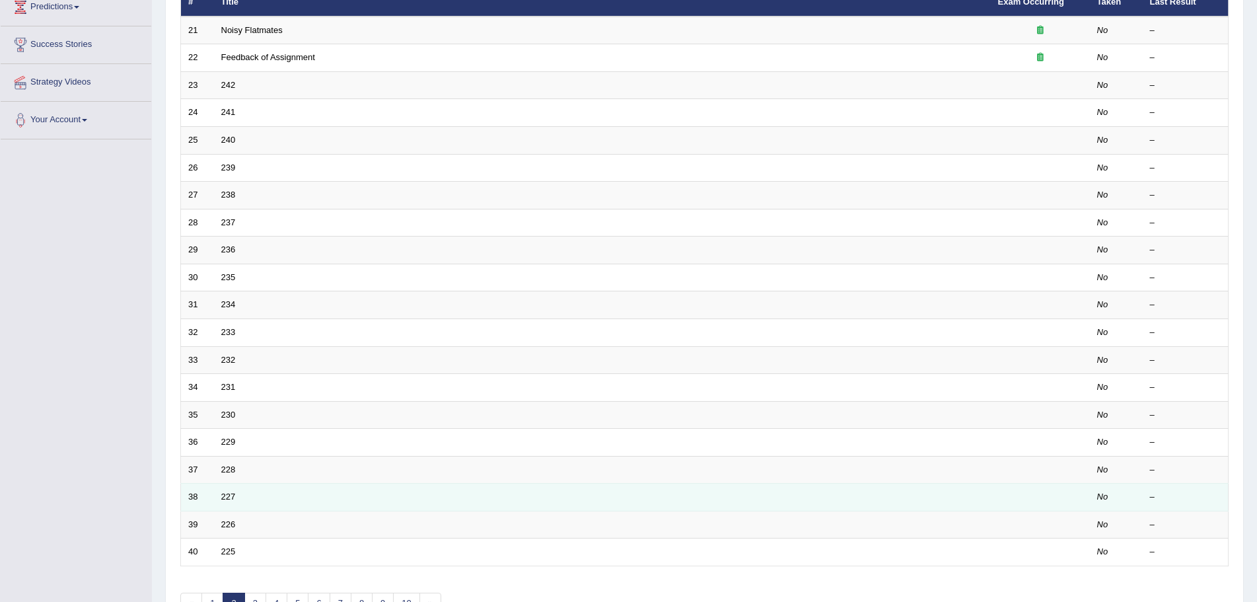
scroll to position [273, 0]
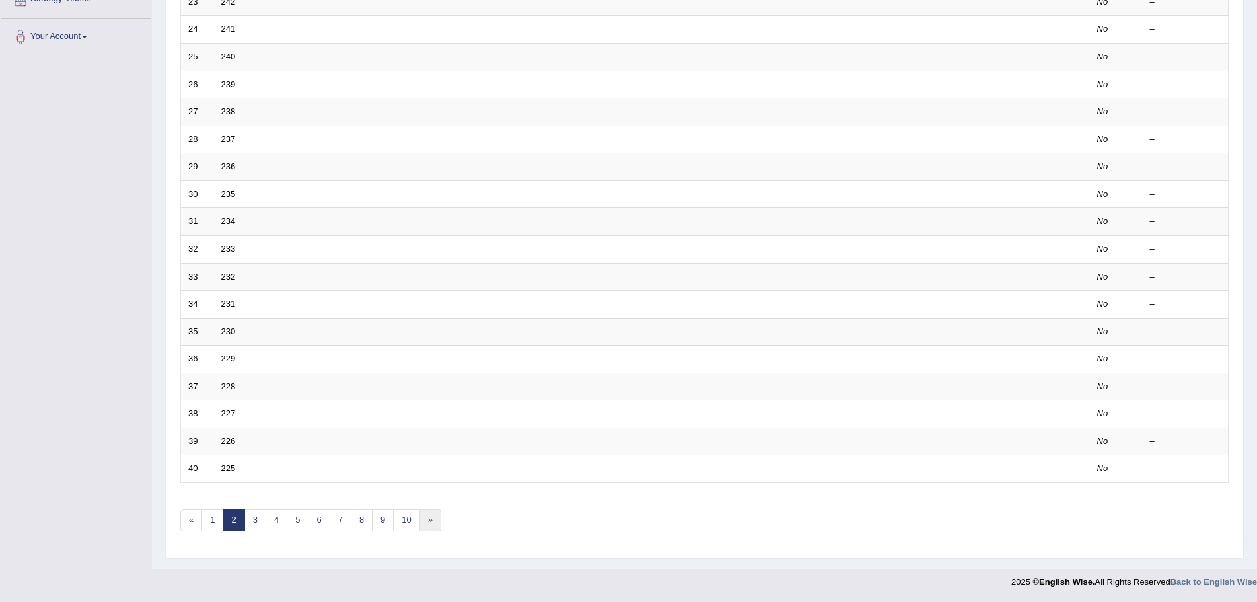
click at [428, 517] on link "»" at bounding box center [431, 520] width 22 height 22
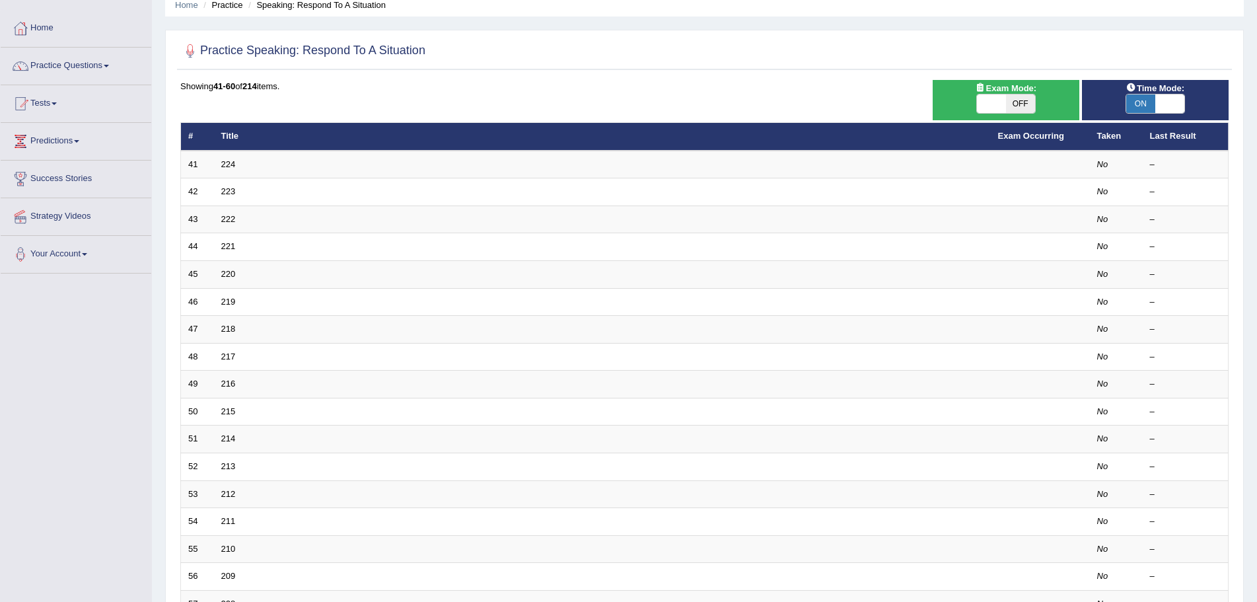
scroll to position [273, 0]
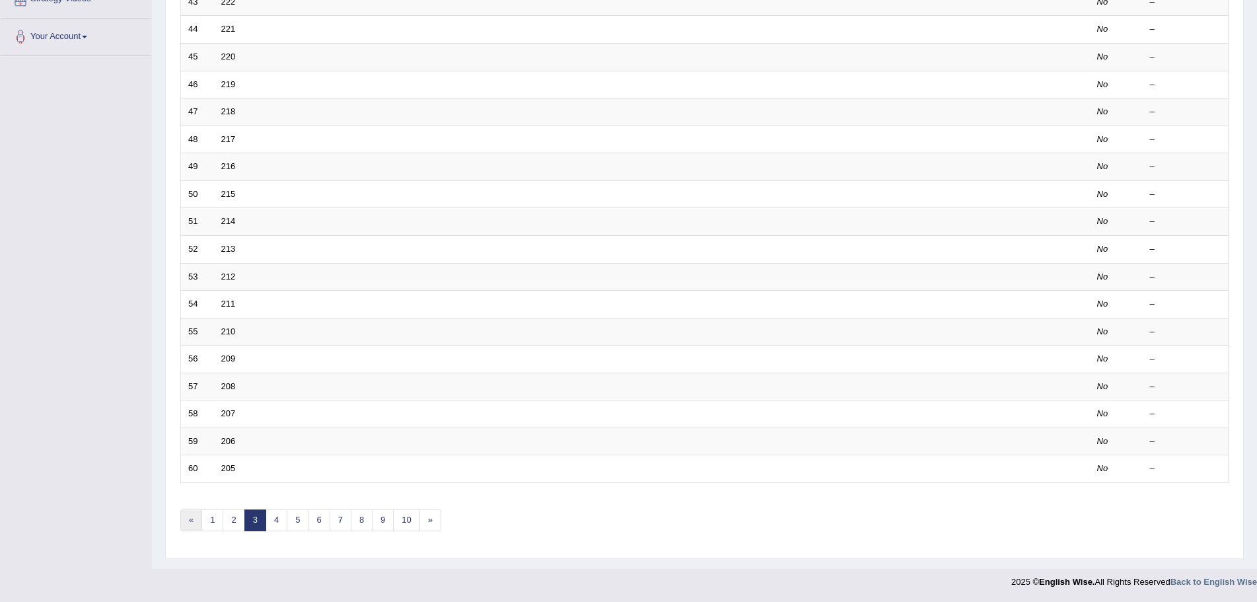
click at [187, 519] on link "«" at bounding box center [191, 520] width 22 height 22
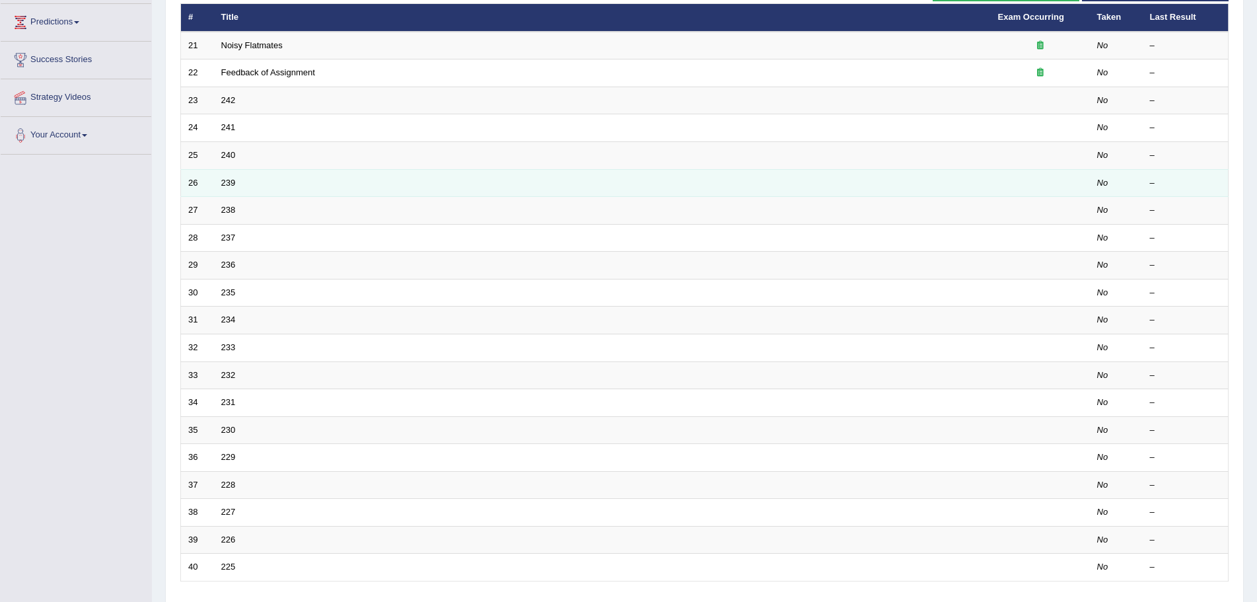
scroll to position [198, 0]
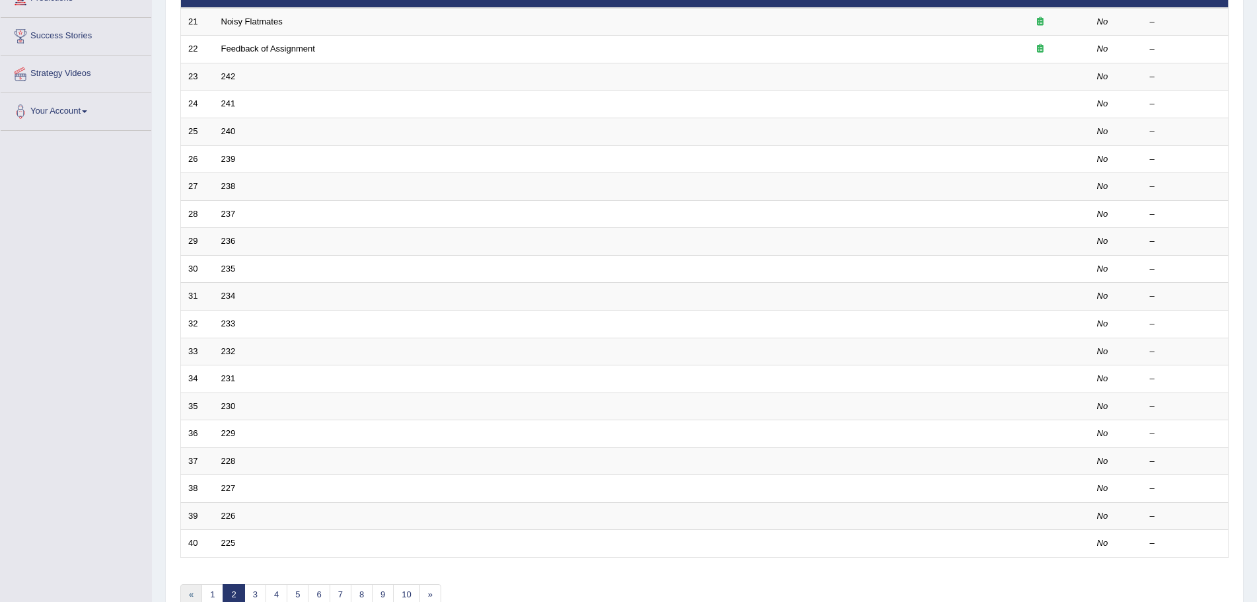
click at [190, 592] on link "«" at bounding box center [191, 595] width 22 height 22
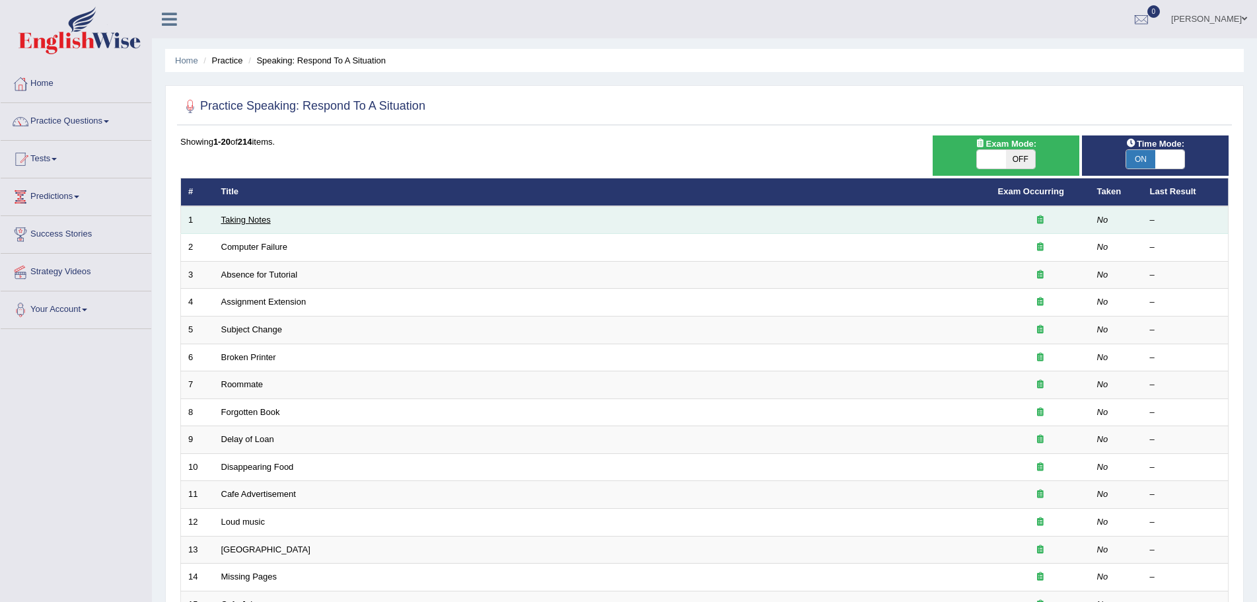
click at [250, 221] on link "Taking Notes" at bounding box center [246, 220] width 50 height 10
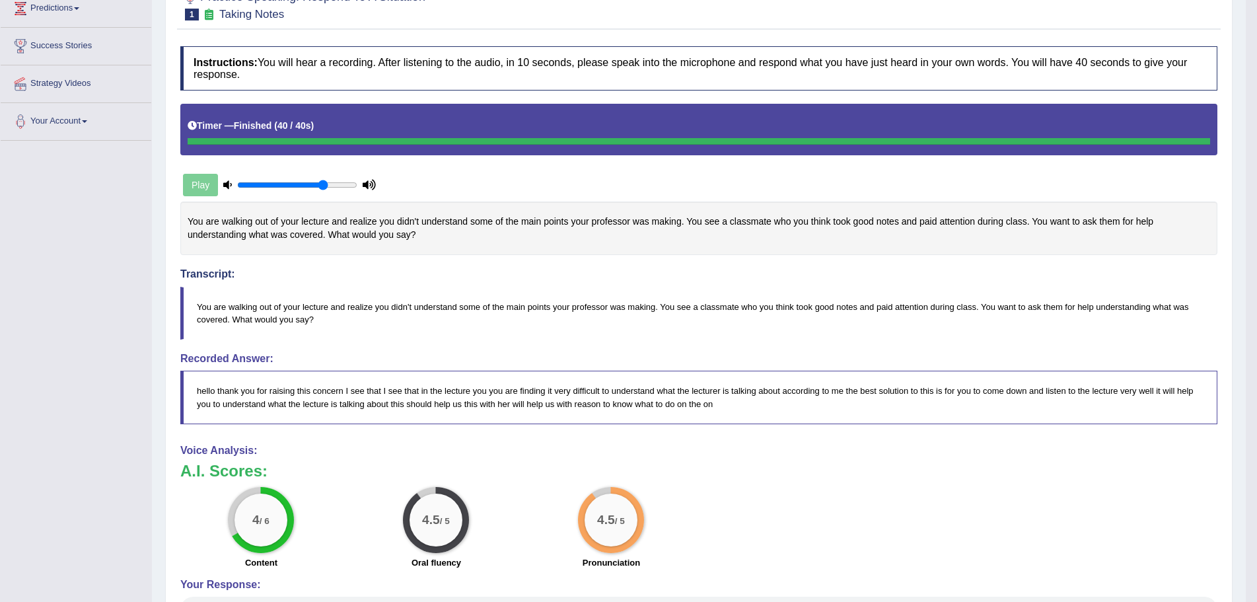
scroll to position [198, 0]
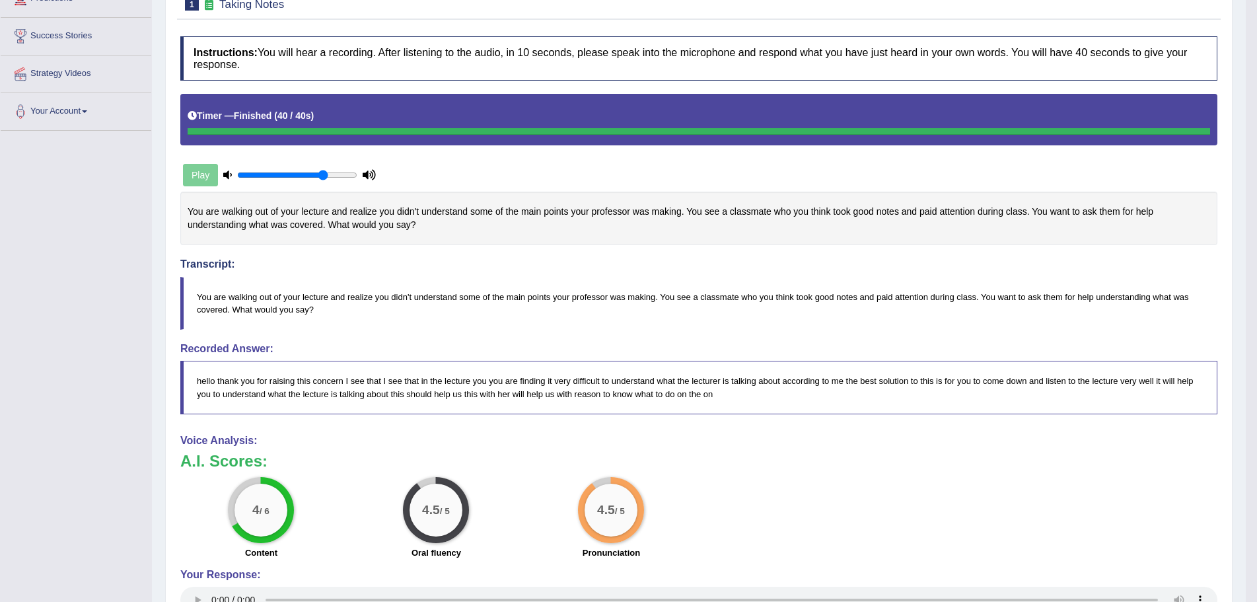
click at [196, 256] on h4 "Transcript:" at bounding box center [698, 234] width 1037 height 72
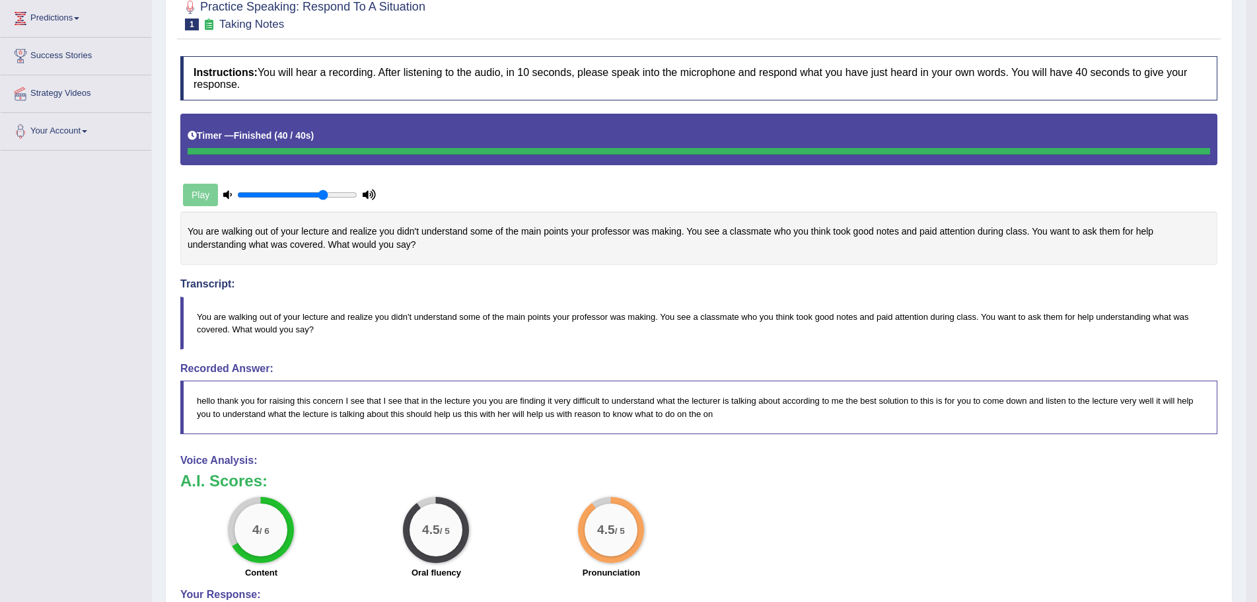
scroll to position [62, 0]
